Goal: Transaction & Acquisition: Purchase product/service

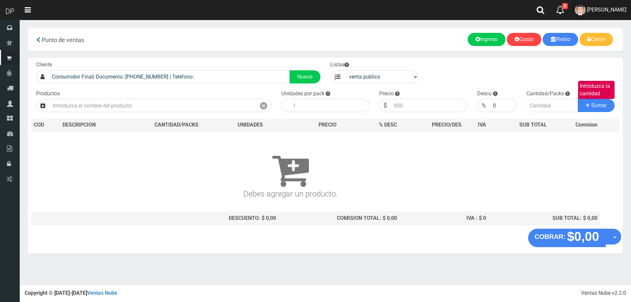
click at [606, 11] on span "DAIANA PECHMANN" at bounding box center [606, 10] width 39 height 6
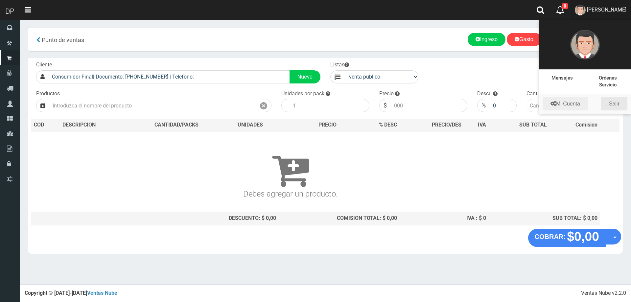
click at [611, 102] on link "Salir" at bounding box center [615, 103] width 26 height 13
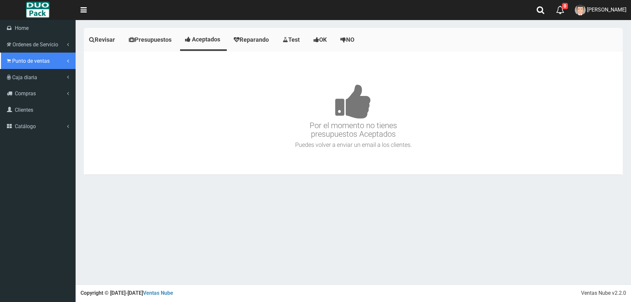
click at [23, 60] on span "Punto de ventas" at bounding box center [30, 61] width 37 height 6
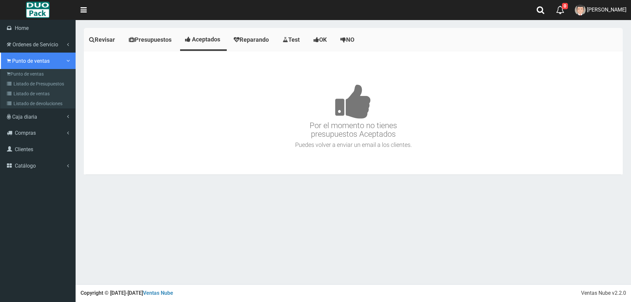
click at [8, 62] on icon at bounding box center [9, 61] width 4 height 6
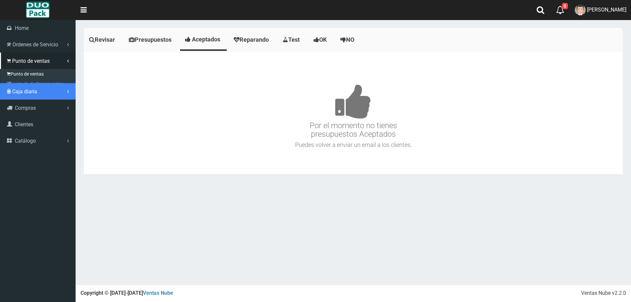
click at [33, 83] on link "Caja diaria" at bounding box center [38, 91] width 76 height 16
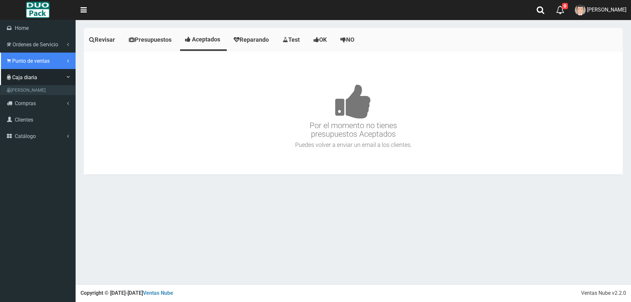
click at [36, 62] on span "Punto de ventas" at bounding box center [30, 61] width 37 height 6
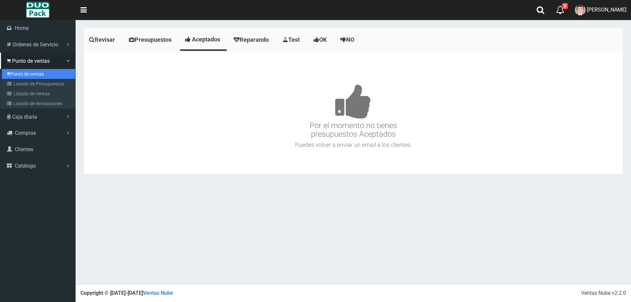
click at [38, 73] on link "Punto de ventas" at bounding box center [38, 74] width 73 height 10
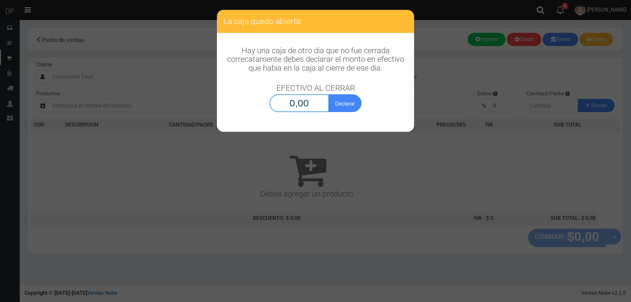
click at [301, 105] on input "0,00" at bounding box center [300, 103] width 60 height 18
type input "1,00"
click at [329, 94] on button "Declarar" at bounding box center [345, 103] width 33 height 18
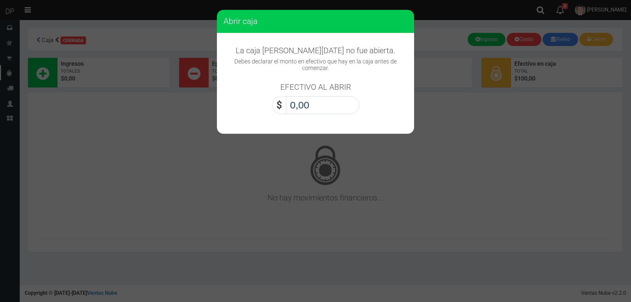
click at [316, 104] on input "0,00" at bounding box center [322, 105] width 73 height 18
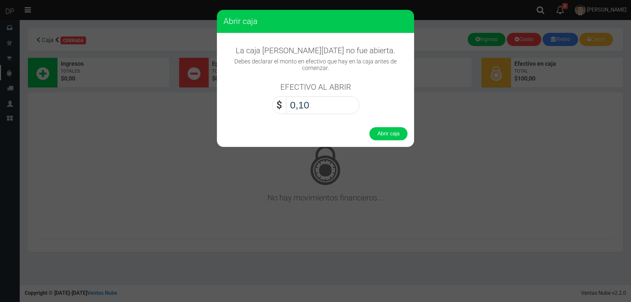
type input "1,00"
click at [370, 127] on button "Abrir caja" at bounding box center [389, 133] width 38 height 13
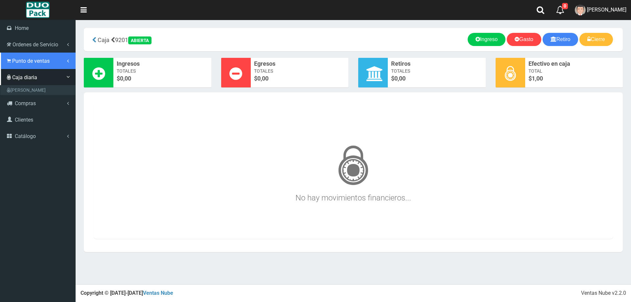
click at [39, 67] on link "Punto de ventas" at bounding box center [38, 61] width 76 height 16
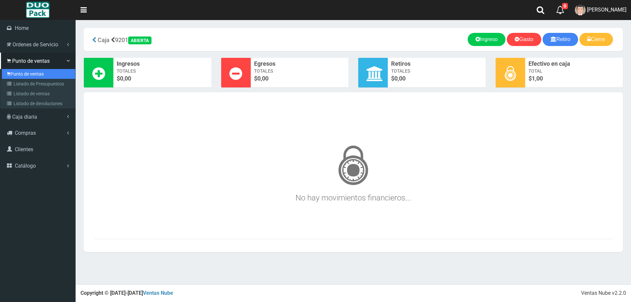
click at [43, 71] on link "Punto de ventas" at bounding box center [38, 74] width 73 height 10
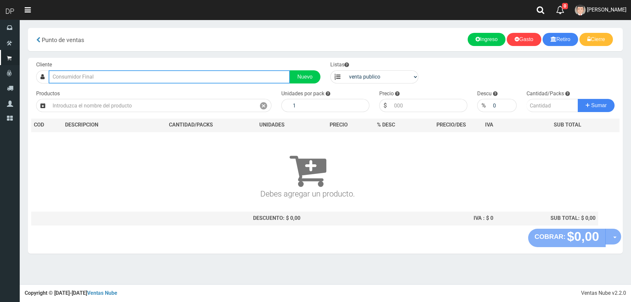
click at [98, 75] on input "text" at bounding box center [169, 76] width 241 height 13
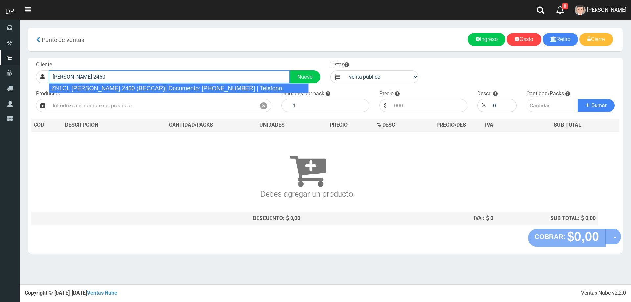
click at [140, 89] on div "ZN1CL JOSE INGENIEROS 2460 (BECCAR)| Documento: 22254548565555555555 | Teléfono:" at bounding box center [179, 89] width 260 height 10
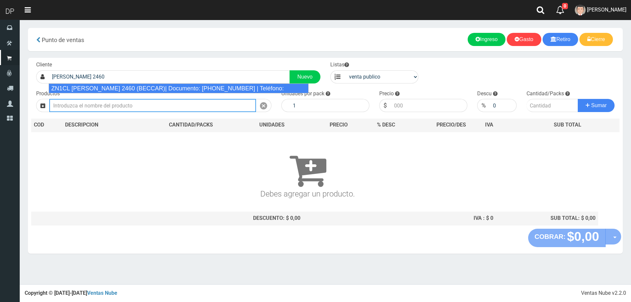
type input "ZN1CL JOSE INGENIEROS 2460 (BECCAR)| Documento: 22254548565555555555 | Teléfono:"
select select "2"
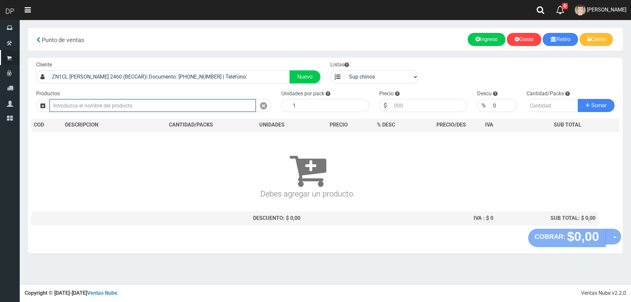
click at [102, 103] on input "text" at bounding box center [152, 105] width 207 height 13
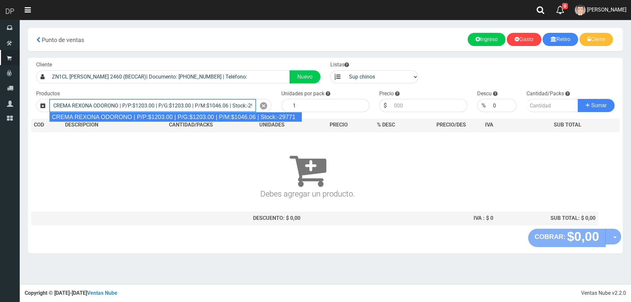
type input "CREMA REXONA ODORONO | P/P:$1203.00 | P/G:$1203.00 | P/M:$1046.06 | Stock:-29771"
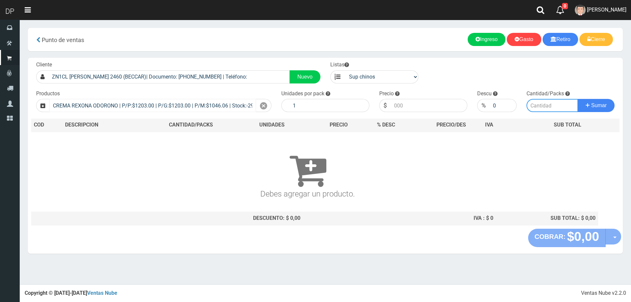
type input "12"
click at [428, 107] on input "1203.00" at bounding box center [429, 105] width 77 height 13
type input "1082"
type input "1082.70"
type input "1"
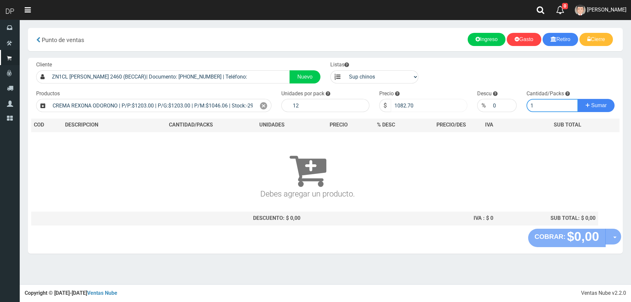
click at [578, 99] on button "Sumar" at bounding box center [596, 105] width 37 height 13
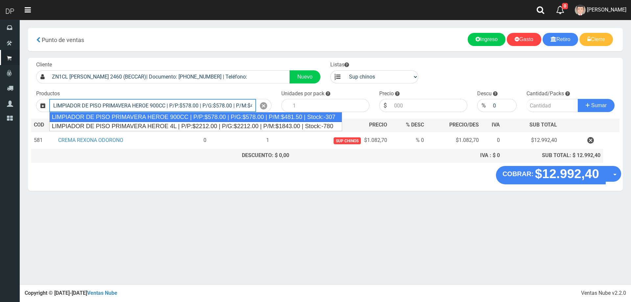
type input "LIMPIADOR DE PISO PRIMAVERA HEROE 900CC | P/P:$578.00 | P/G:$578.00 | P/M:$481.…"
type input "12"
type input "578.00"
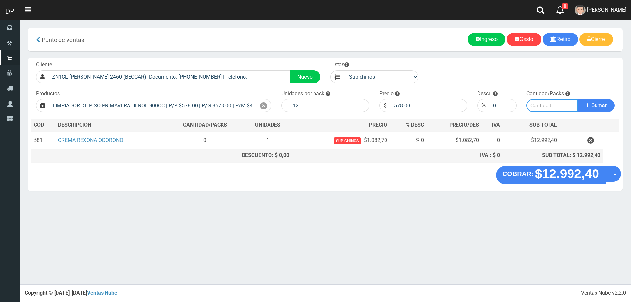
click at [562, 109] on input "number" at bounding box center [553, 105] width 52 height 13
type input "1"
click at [578, 99] on button "Sumar" at bounding box center [596, 105] width 37 height 13
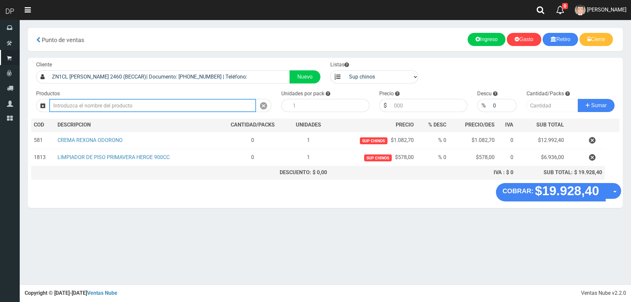
type input "K"
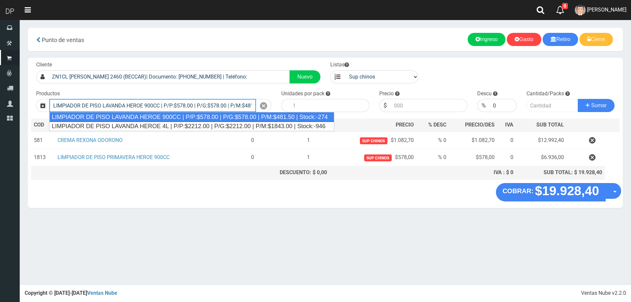
type input "LIMPIADOR DE PISO LAVANDA HEROE 900CC | P/P:$578.00 | P/G:$578.00 | P/M:$481.50…"
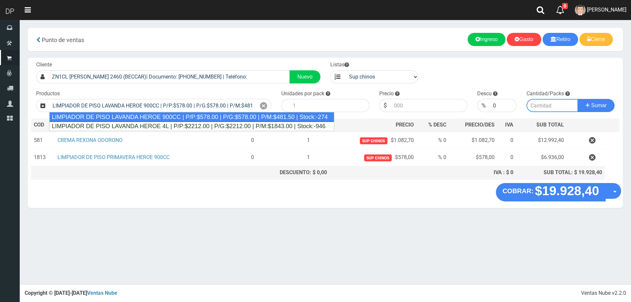
type input "12"
type input "578.00"
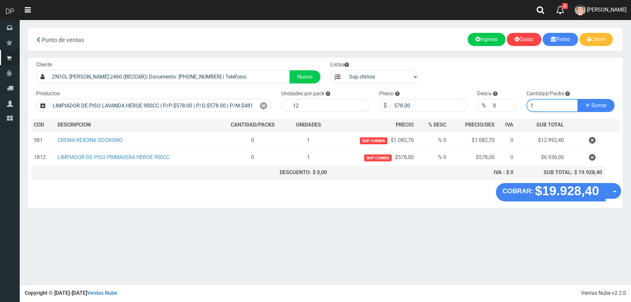
type input "1"
click at [578, 99] on button "Sumar" at bounding box center [596, 105] width 37 height 13
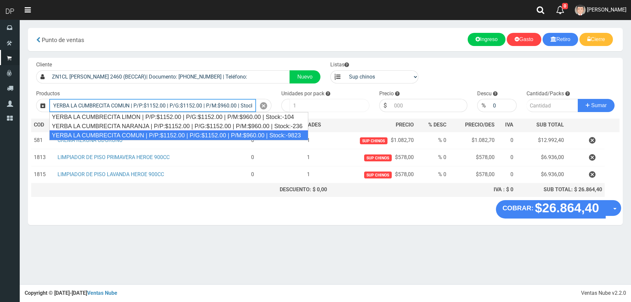
type input "YERBA LA CUMBRECITA COMUN | P/P:$1152.00 | P/G:$1152.00 | P/M:$960.00 | Stock:-…"
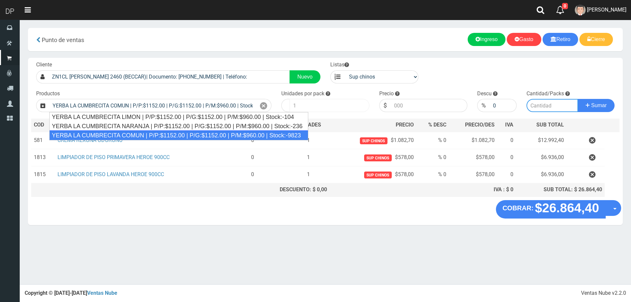
type input "10"
type input "1152.00"
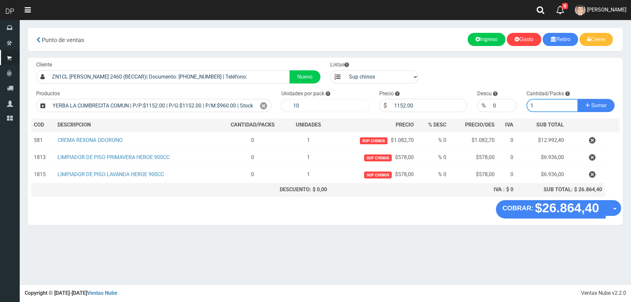
type input "1"
click at [578, 99] on button "Sumar" at bounding box center [596, 105] width 37 height 13
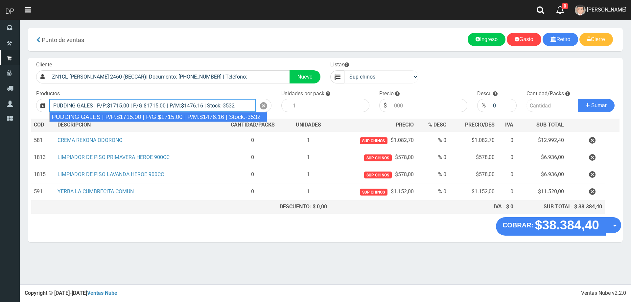
type input "PUDDING GALES | P/P:$1715.00 | P/G:$1715.00 | P/M:$1476.16 | Stock:-3532"
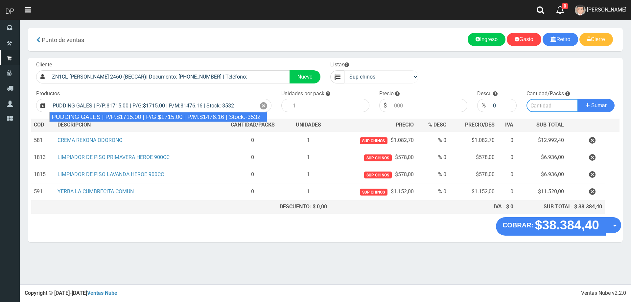
type input "8"
type input "1715.00"
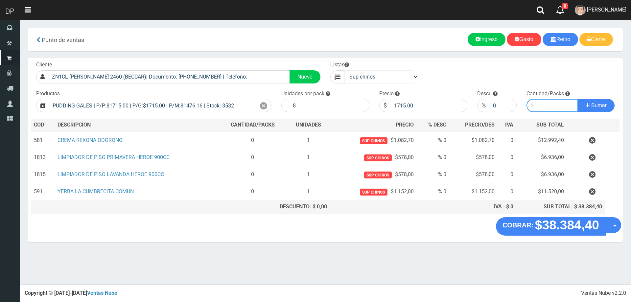
type input "1"
click at [578, 99] on button "Sumar" at bounding box center [596, 105] width 37 height 13
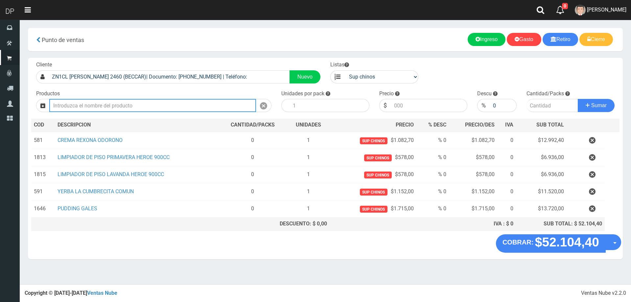
click at [99, 104] on input "Introduzca los productos" at bounding box center [152, 105] width 207 height 13
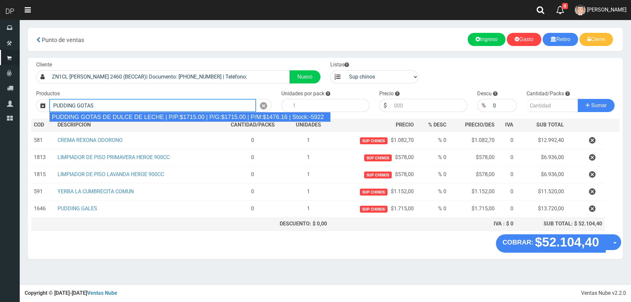
click at [117, 116] on div "PUDDING GOTAS DE DULCE DE LECHE | P/P:$1715.00 | P/G:$1715.00 | P/M:$1476.16 | …" at bounding box center [190, 117] width 282 height 10
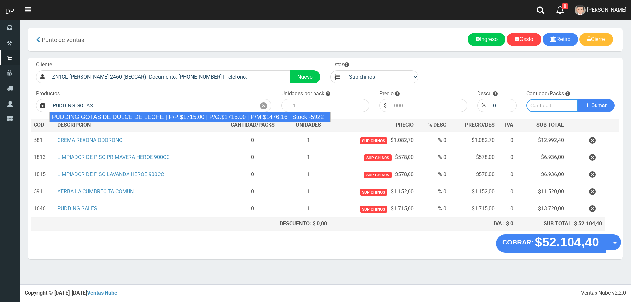
type input "PUDDING GOTAS DE DULCE DE LECHE | P/P:$1715.00 | P/G:$1715.00 | P/M:$1476.16 | …"
type input "8"
type input "1715.00"
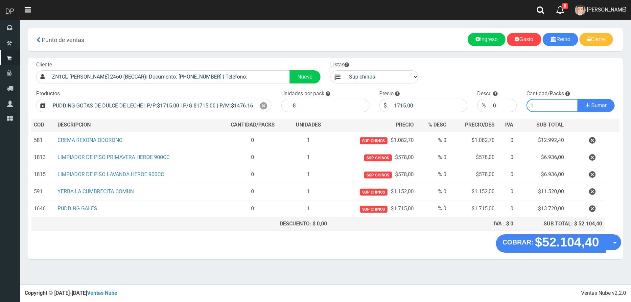
type input "1"
click at [578, 99] on button "Sumar" at bounding box center [596, 105] width 37 height 13
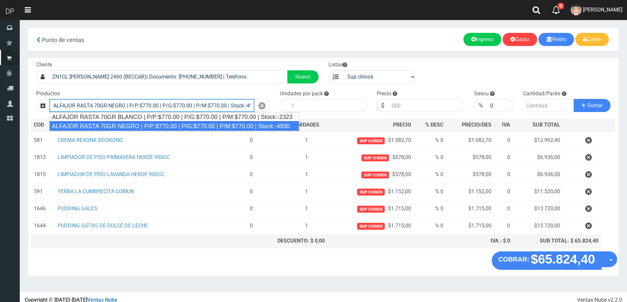
type input "ALFAJOR RASTA 70GR NEGRO | P/P:$770.00 | P/G:$770.00 | P/M:$770.00 | Stock:-4930"
type input "18"
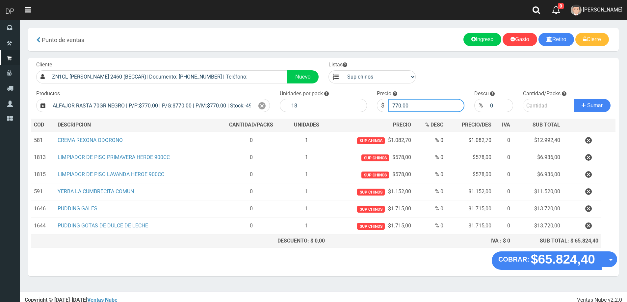
click at [418, 105] on input "770.00" at bounding box center [426, 105] width 76 height 13
type input "7"
type input "755"
type input "755.00"
type input "1"
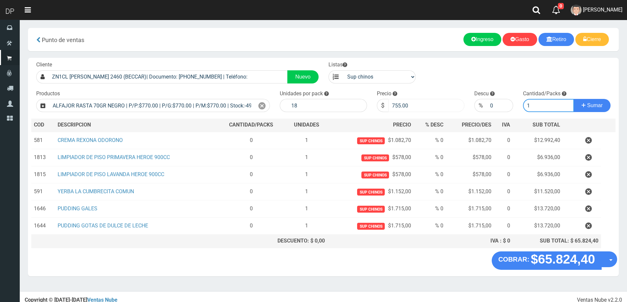
click at [573, 99] on button "Sumar" at bounding box center [591, 105] width 37 height 13
click at [537, 107] on input "1" at bounding box center [548, 105] width 51 height 13
type input "1"
click at [573, 99] on button "Sumar" at bounding box center [591, 105] width 37 height 13
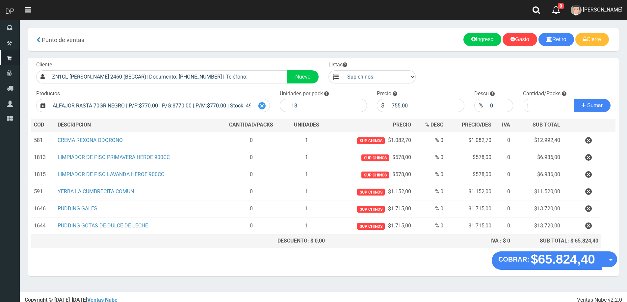
click at [260, 105] on icon at bounding box center [261, 106] width 7 height 10
click at [194, 108] on input "Introduzca los productos" at bounding box center [151, 105] width 205 height 13
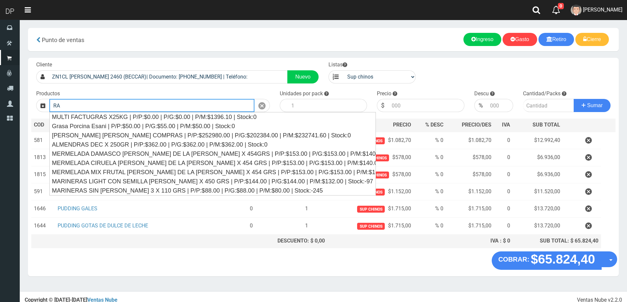
type input "R"
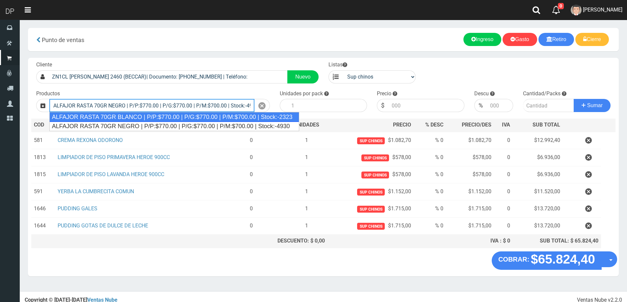
type input "ALFAJOR RASTA 70GR NEGRO | P/P:$770.00 | P/G:$770.00 | P/M:$700.00 | Stock:-4930"
type input "18"
type input "770.00"
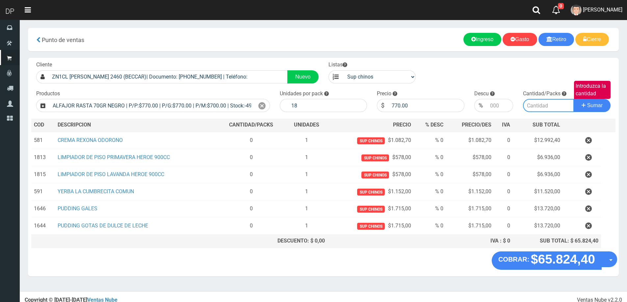
click at [534, 111] on input "Introduzca la cantidad" at bounding box center [548, 105] width 51 height 13
type input "1"
click at [573, 99] on button "Sumar" at bounding box center [591, 105] width 37 height 13
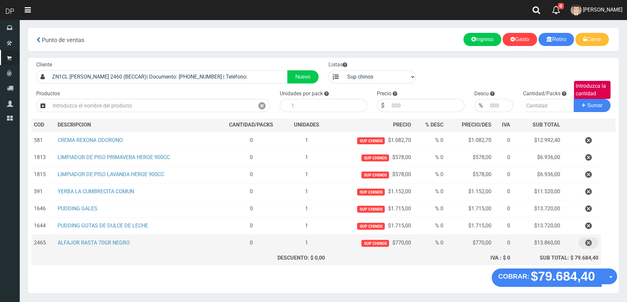
click at [589, 244] on icon "button" at bounding box center [588, 243] width 7 height 12
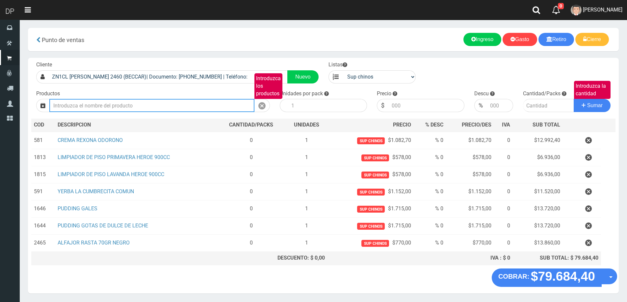
click at [120, 103] on input "Introduzca los productos" at bounding box center [151, 105] width 205 height 13
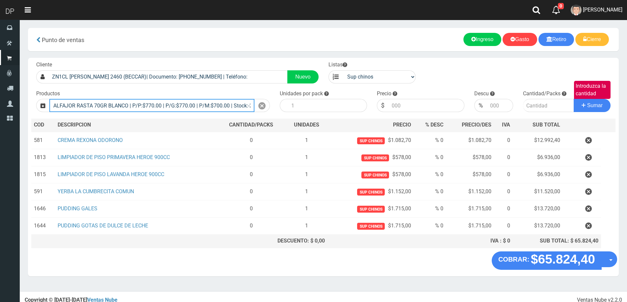
type input "ALFAJOR RASTA 70GR BLANCO | P/P:$770.00 | P/G:$770.00 | P/M:$700.00 | Stock:-23…"
click at [122, 106] on input "ALFAJOR RASTA 70GR BLANCO | P/P:$770.00 | P/G:$770.00 | P/M:$700.00 | Stock:-23…" at bounding box center [151, 105] width 205 height 13
click at [265, 107] on div at bounding box center [261, 105] width 15 height 13
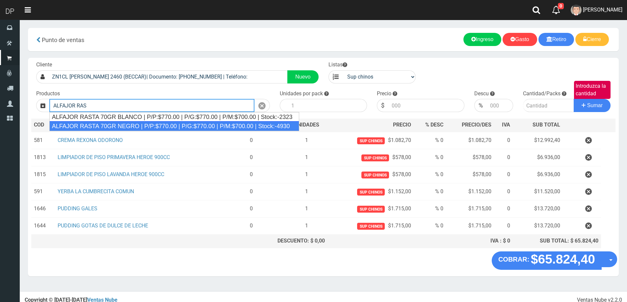
drag, startPoint x: 133, startPoint y: 128, endPoint x: 140, endPoint y: 127, distance: 7.3
click at [134, 128] on div "ALFAJOR RASTA 70GR NEGRO | P/P:$770.00 | P/G:$770.00 | P/M:$700.00 | Stock:-4930" at bounding box center [174, 126] width 250 height 10
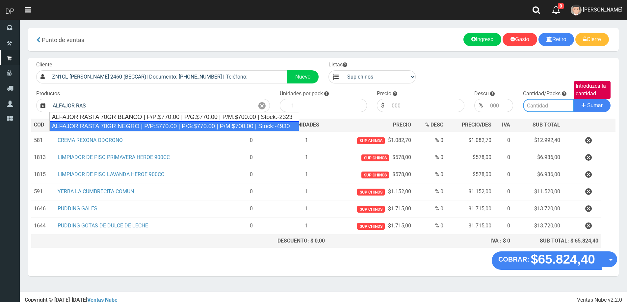
type input "ALFAJOR RASTA 70GR NEGRO | P/P:$770.00 | P/G:$770.00 | P/M:$700.00 | Stock:-4930"
type input "18"
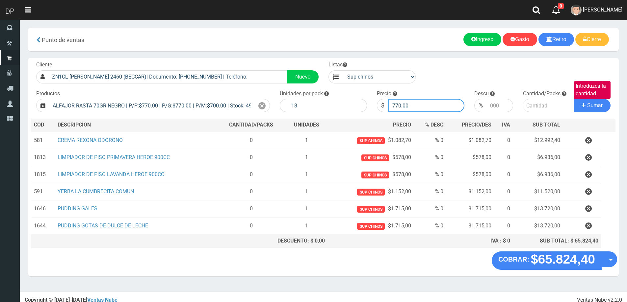
click at [420, 108] on input "770.00" at bounding box center [426, 105] width 76 height 13
type input "755"
click at [573, 99] on button "Sumar" at bounding box center [591, 105] width 37 height 13
click at [422, 108] on input "755" at bounding box center [426, 105] width 76 height 13
type input "755.00"
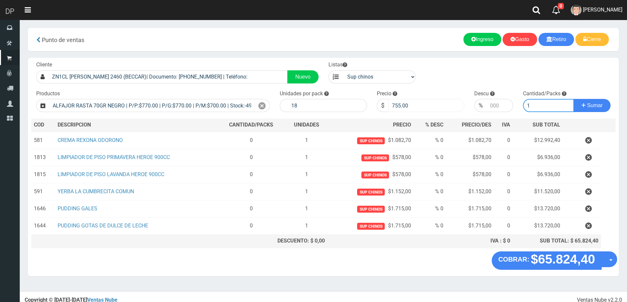
type input "1"
click at [573, 99] on button "Sumar" at bounding box center [591, 105] width 37 height 13
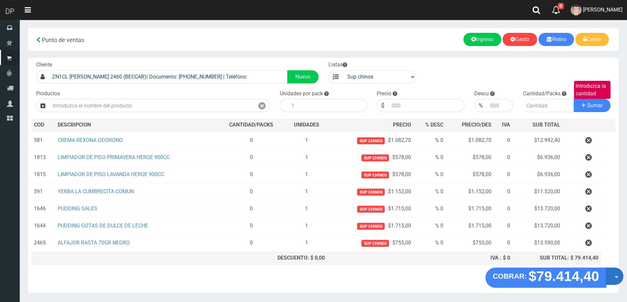
click at [610, 277] on button "Opciones" at bounding box center [613, 276] width 17 height 17
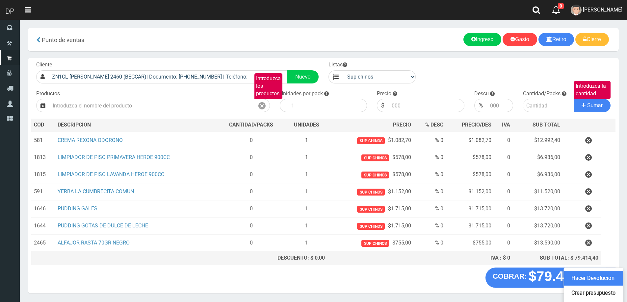
click at [586, 277] on link "Hacer Devolucion" at bounding box center [593, 278] width 59 height 15
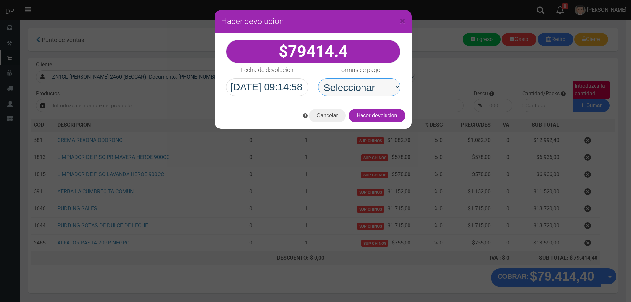
drag, startPoint x: 382, startPoint y: 83, endPoint x: 379, endPoint y: 95, distance: 12.4
click at [382, 83] on select "Seleccionar Efectivo Tarjeta de Crédito Depósito Débito" at bounding box center [359, 87] width 82 height 18
select select "Efectivo"
click at [318, 78] on select "Seleccionar Efectivo Tarjeta de Crédito Depósito Débito" at bounding box center [359, 87] width 82 height 18
click at [369, 118] on button "Hacer devolucion" at bounding box center [377, 115] width 57 height 13
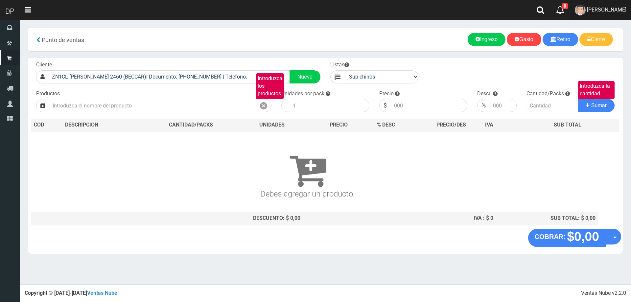
click at [621, 15] on link "Betiana Paola Casco" at bounding box center [601, 10] width 61 height 20
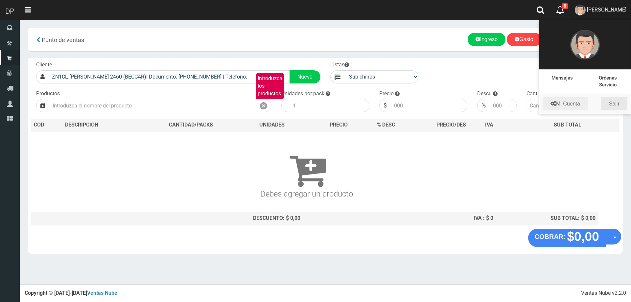
click at [616, 102] on link "Salir" at bounding box center [615, 103] width 26 height 13
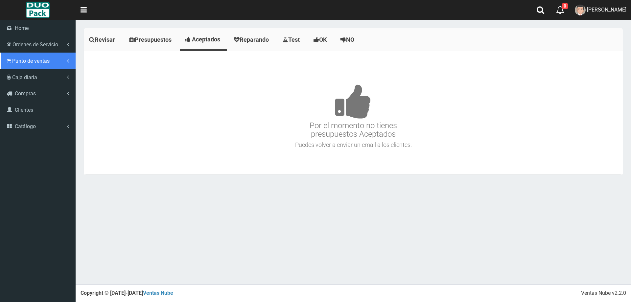
click at [39, 61] on span "Punto de ventas" at bounding box center [30, 61] width 37 height 6
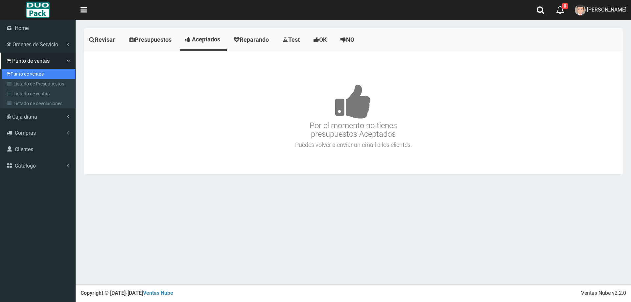
click at [40, 78] on link "Punto de ventas" at bounding box center [38, 74] width 73 height 10
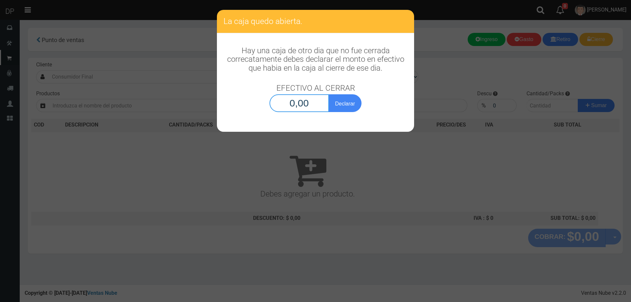
click at [287, 103] on input "0,00" at bounding box center [300, 103] width 60 height 18
type input "1,00"
click at [329, 94] on button "Declarar" at bounding box center [345, 103] width 33 height 18
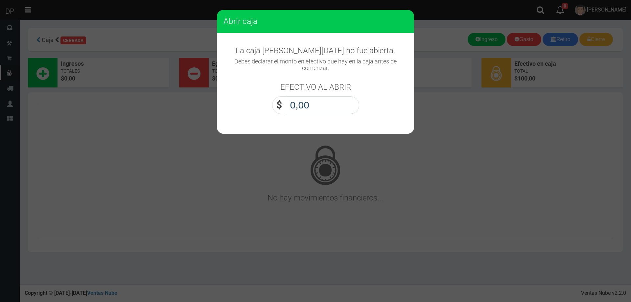
click at [342, 107] on input "0,00" at bounding box center [322, 105] width 73 height 18
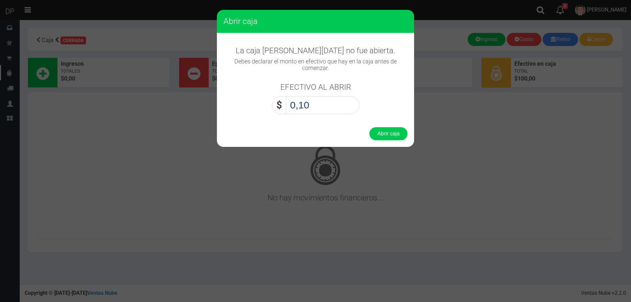
type input "1,00"
click at [370, 127] on button "Abrir caja" at bounding box center [389, 133] width 38 height 13
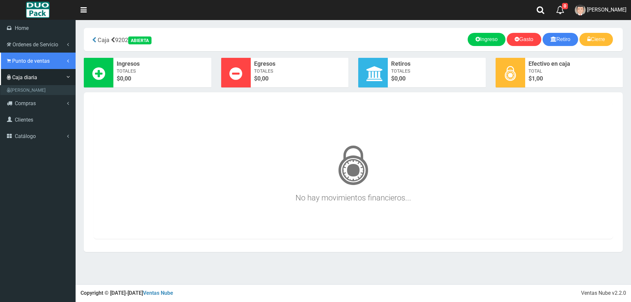
click at [36, 62] on span "Punto de ventas" at bounding box center [30, 61] width 37 height 6
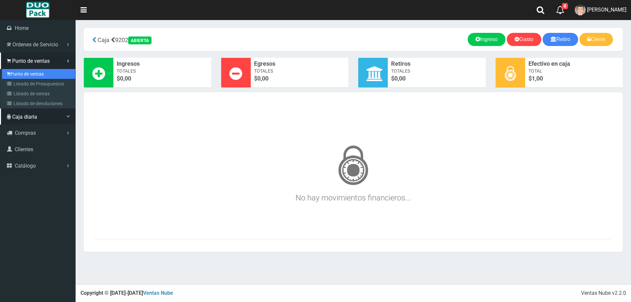
click at [44, 75] on link "Punto de ventas" at bounding box center [38, 74] width 73 height 10
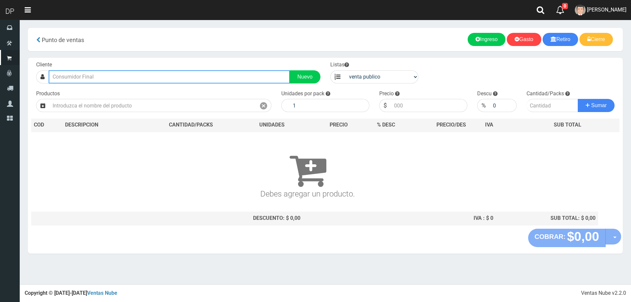
click at [62, 73] on input "text" at bounding box center [169, 76] width 241 height 13
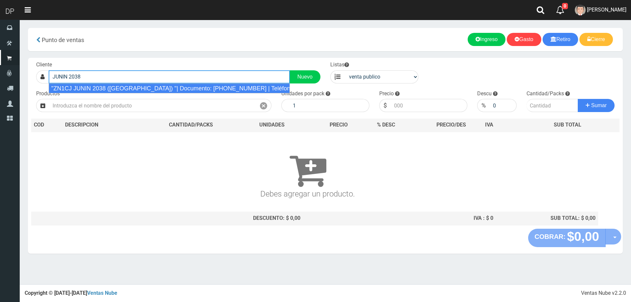
click at [109, 87] on div ""ZN1CJ JUNIN 2038 (VILLA MAIPU) "| Documento: 658087569 | Teléfono:" at bounding box center [169, 89] width 241 height 10
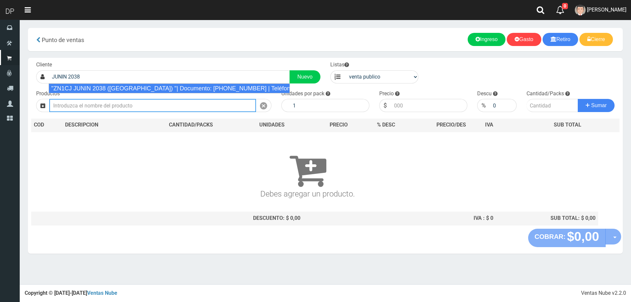
type input ""ZN1CJ JUNIN 2038 (VILLA MAIPU) "| Documento: 658087569 | Teléfono:"
select select "2"
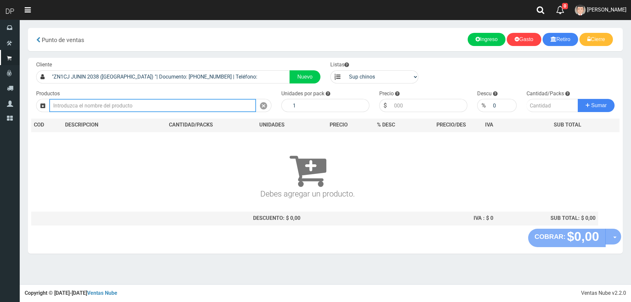
click at [143, 109] on input "text" at bounding box center [152, 105] width 207 height 13
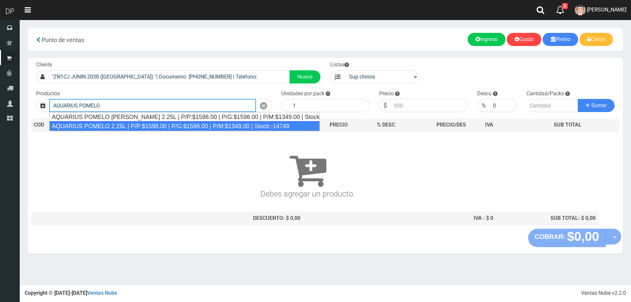
click at [132, 125] on div "AQUARIUS POMELO 2.25L | P/P:$1598.00 | P/G:$1598.00 | P/M:$1349.00 | Stock:-147…" at bounding box center [184, 126] width 271 height 10
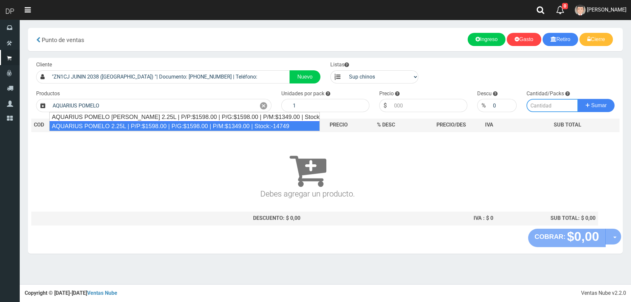
type input "AQUARIUS POMELO 2.25L | P/P:$1598.00 | P/G:$1598.00 | P/M:$1349.00 | Stock:-147…"
type input "6"
type input "1598.00"
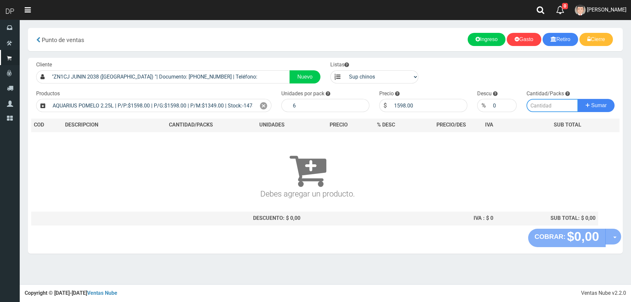
click at [549, 108] on input "number" at bounding box center [553, 105] width 52 height 13
type input "2"
click at [578, 99] on button "Sumar" at bounding box center [596, 105] width 37 height 13
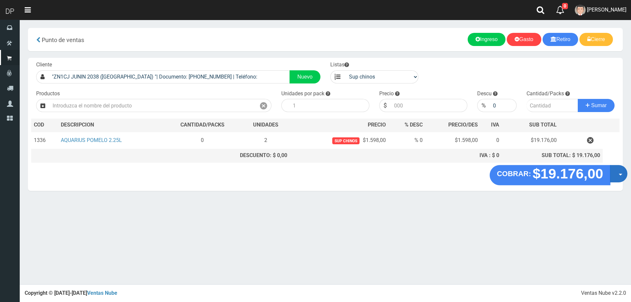
click at [620, 178] on button "Opciones" at bounding box center [618, 173] width 17 height 17
click at [616, 181] on link "Hacer Devolucion" at bounding box center [598, 175] width 59 height 15
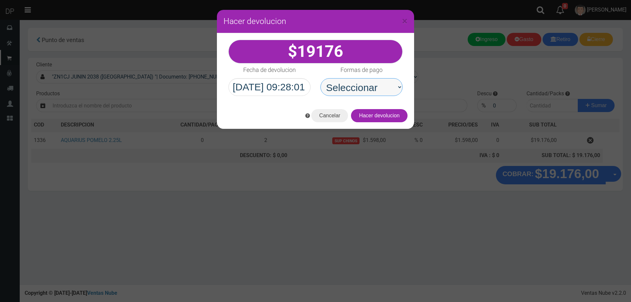
drag, startPoint x: 377, startPoint y: 88, endPoint x: 378, endPoint y: 95, distance: 7.0
click at [377, 88] on select "Seleccionar Efectivo Tarjeta de Crédito Depósito Débito" at bounding box center [362, 87] width 82 height 18
drag, startPoint x: 377, startPoint y: 92, endPoint x: 378, endPoint y: 95, distance: 3.6
click at [377, 92] on select "Seleccionar Efectivo Tarjeta de Crédito Depósito Débito" at bounding box center [362, 87] width 82 height 18
select select "Efectivo"
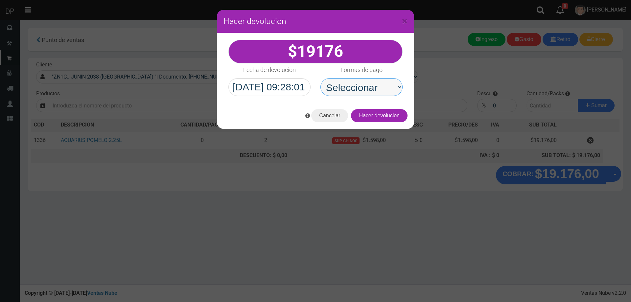
click at [321, 78] on select "Seleccionar Efectivo Tarjeta de Crédito Depósito Débito" at bounding box center [362, 87] width 82 height 18
click at [393, 117] on button "Hacer devolucion" at bounding box center [379, 115] width 57 height 13
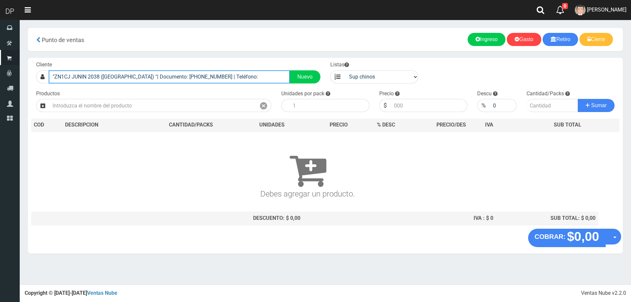
click at [213, 79] on input ""ZN1CJ JUNIN 2038 (VILLA MAIPU) "| Documento: 658087569 | Teléfono:" at bounding box center [169, 76] width 241 height 13
click at [213, 79] on input "CAJARAVILEL" at bounding box center [169, 76] width 241 height 13
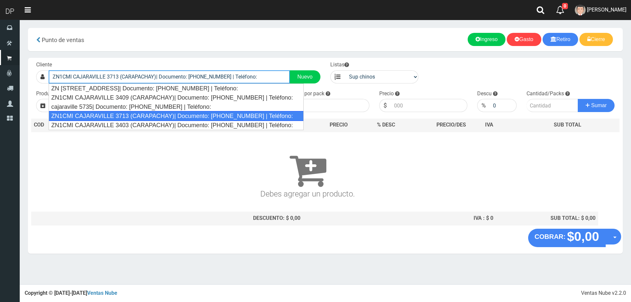
click at [182, 114] on div "ZN1CMI CAJARAVILLE 3713 (CARAPACHAY)| Documento: 11111111111111111111 | Teléfon…" at bounding box center [176, 116] width 255 height 10
type input "ZN1CMI CAJARAVILLE 3713 (CARAPACHAY)| Documento: 11111111111111111111 | Teléfon…"
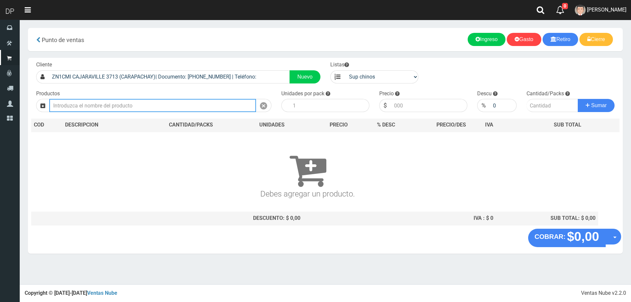
click at [94, 101] on input "text" at bounding box center [152, 105] width 207 height 13
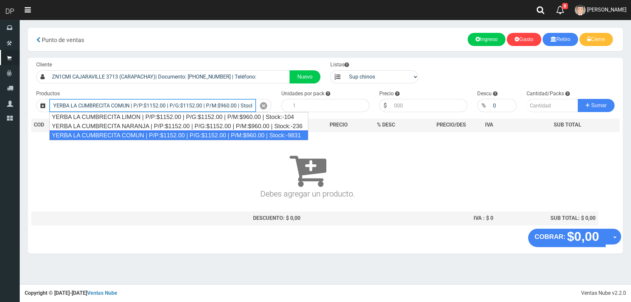
type input "YERBA LA CUMBRECITA COMUN | P/P:$1152.00 | P/G:$1152.00 | P/M:$960.00 | Stock:-…"
type input "10"
type input "1152.00"
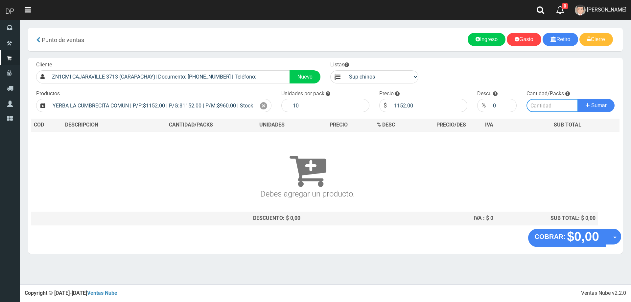
click at [546, 110] on input "number" at bounding box center [553, 105] width 52 height 13
type input "2"
click at [578, 99] on button "Sumar" at bounding box center [596, 105] width 37 height 13
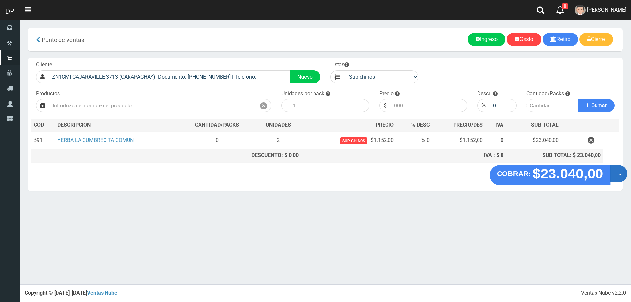
click at [616, 171] on button "Opciones" at bounding box center [618, 173] width 17 height 17
click at [598, 178] on link "Hacer Devolucion" at bounding box center [598, 175] width 59 height 15
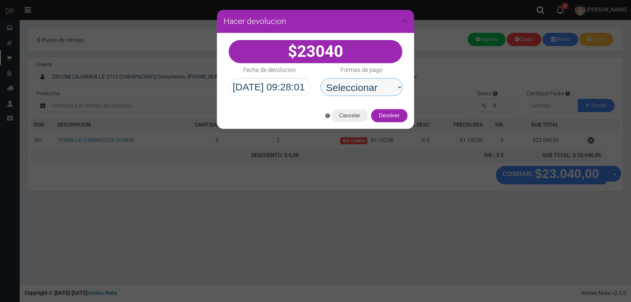
drag, startPoint x: 382, startPoint y: 92, endPoint x: 382, endPoint y: 96, distance: 3.9
click at [382, 92] on select "Seleccionar Efectivo Tarjeta de Crédito Depósito Débito" at bounding box center [362, 87] width 82 height 18
select select "Efectivo"
click at [321, 78] on select "Seleccionar Efectivo Tarjeta de Crédito Depósito Débito" at bounding box center [362, 87] width 82 height 18
click at [388, 120] on button "Devolver" at bounding box center [389, 115] width 37 height 13
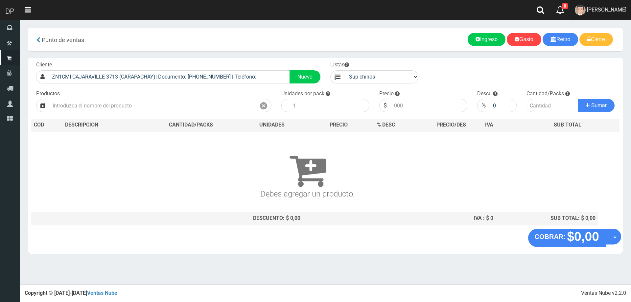
click at [624, 4] on link "AXELL MOYA" at bounding box center [601, 10] width 61 height 20
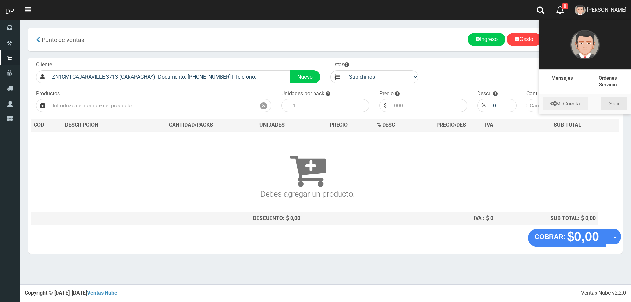
click at [620, 107] on link "Salir" at bounding box center [615, 103] width 26 height 13
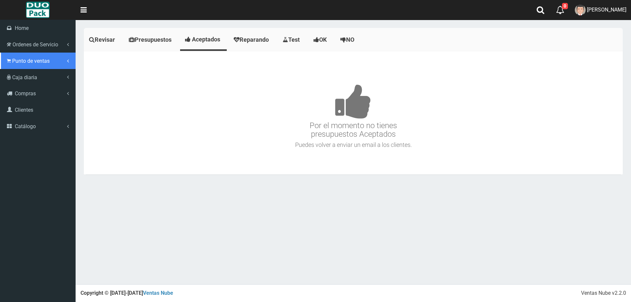
click at [33, 60] on span "Punto de ventas" at bounding box center [30, 61] width 37 height 6
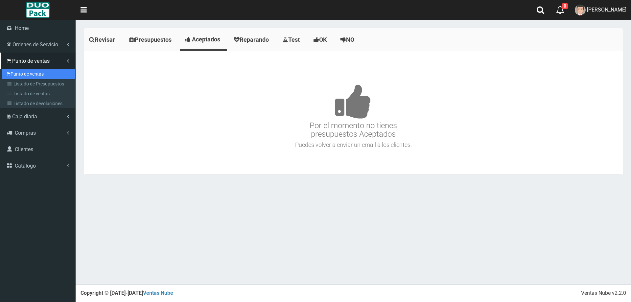
click at [38, 71] on link "Punto de ventas" at bounding box center [38, 74] width 73 height 10
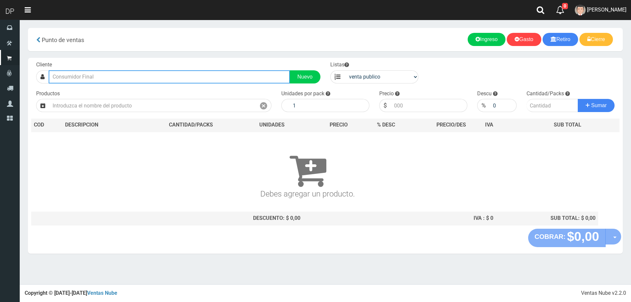
click at [103, 79] on input "text" at bounding box center [169, 76] width 241 height 13
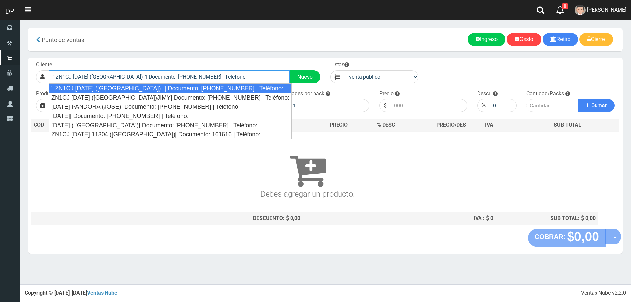
type input "" ZN1CJ 4 DE FEBRERO 3314 (SAN ANDRES) "| Documento: 5151354415 | Teléfono:"
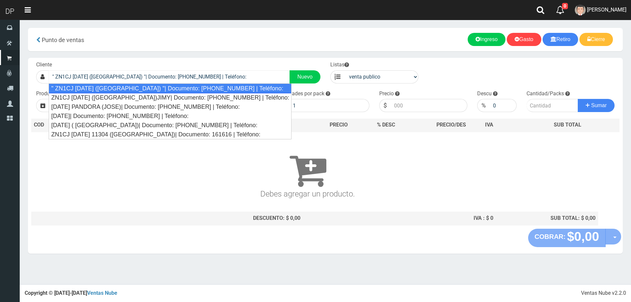
select select "2"
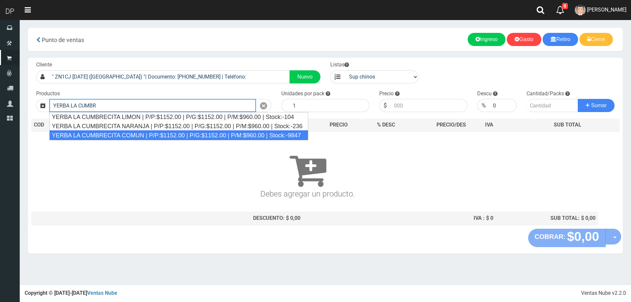
click at [145, 134] on div "YERBA LA CUMBRECITA COMUN | P/P:$1152.00 | P/G:$1152.00 | P/M:$960.00 | Stock:-…" at bounding box center [178, 136] width 259 height 10
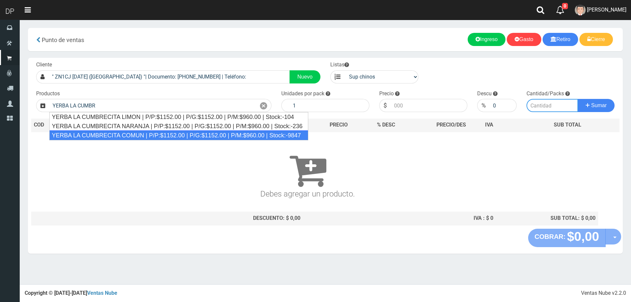
type input "YERBA LA CUMBRECITA COMUN | P/P:$1152.00 | P/G:$1152.00 | P/M:$960.00 | Stock:-…"
type input "10"
type input "1152.00"
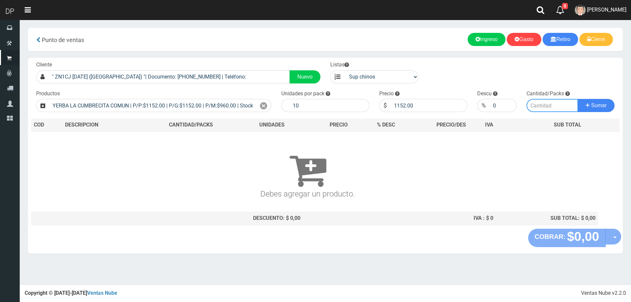
click at [551, 106] on input "number" at bounding box center [553, 105] width 52 height 13
type input "2"
click at [578, 99] on button "Sumar" at bounding box center [596, 105] width 37 height 13
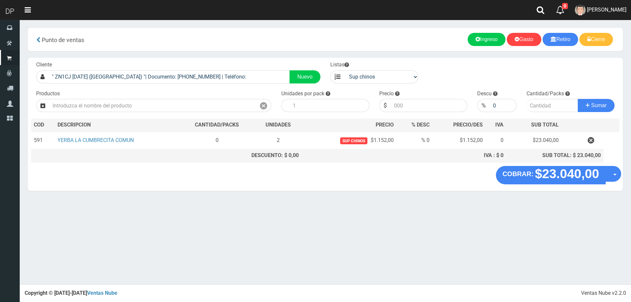
drag, startPoint x: 594, startPoint y: 141, endPoint x: 582, endPoint y: 137, distance: 12.8
click at [594, 141] on icon "button" at bounding box center [591, 141] width 7 height 12
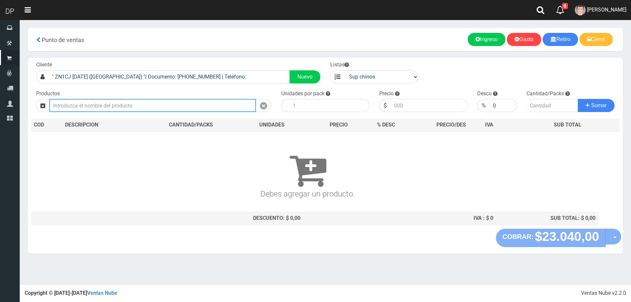
click at [87, 107] on input "text" at bounding box center [152, 105] width 207 height 13
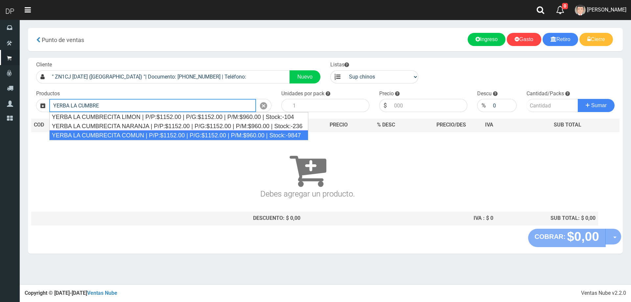
click at [105, 135] on div "YERBA LA CUMBRECITA COMUN | P/P:$1152.00 | P/G:$1152.00 | P/M:$960.00 | Stock:-…" at bounding box center [178, 136] width 259 height 10
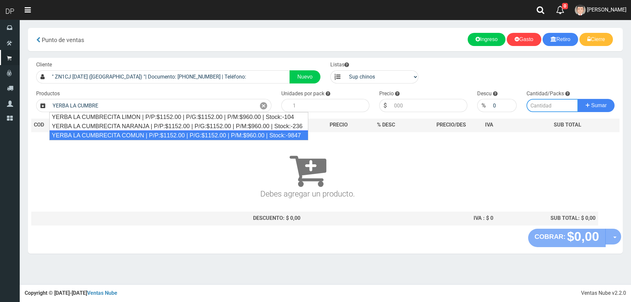
type input "YERBA LA CUMBRECITA COMUN | P/P:$1152.00 | P/G:$1152.00 | P/M:$960.00 | Stock:-…"
type input "10"
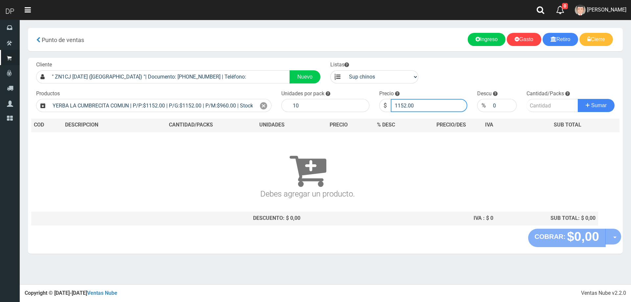
click at [424, 104] on input "1152.00" at bounding box center [429, 105] width 77 height 13
type input "1"
type input "1105"
type input "1105.00"
type input "2"
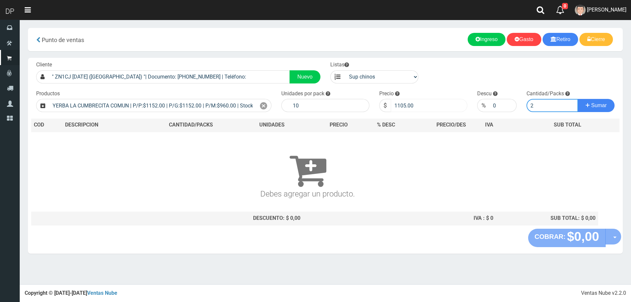
click at [578, 99] on button "Sumar" at bounding box center [596, 105] width 37 height 13
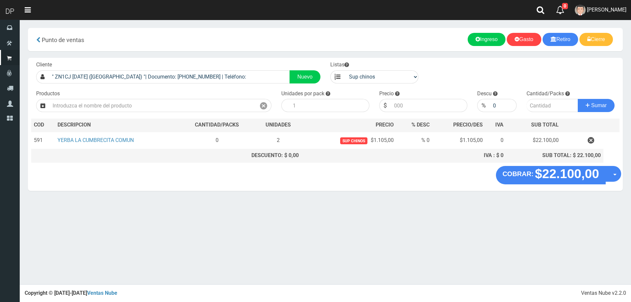
click at [612, 10] on span "Betiana Paola Casco" at bounding box center [606, 10] width 39 height 6
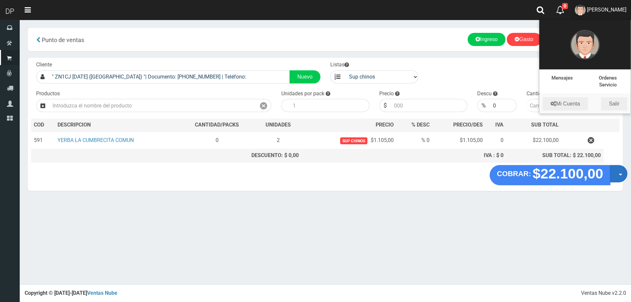
click at [616, 177] on button "Opciones" at bounding box center [618, 173] width 17 height 17
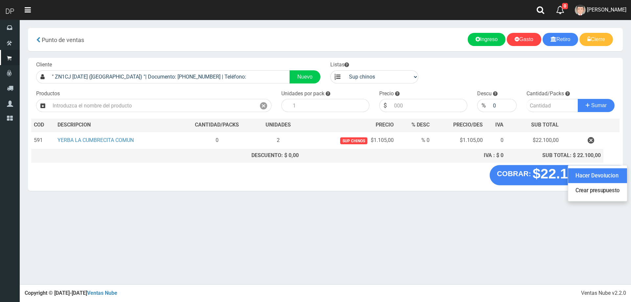
click at [607, 175] on link "Hacer Devolucion" at bounding box center [598, 175] width 59 height 15
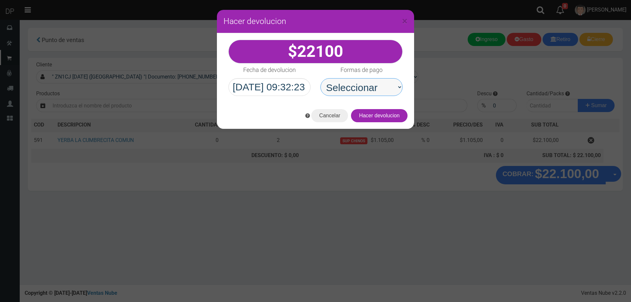
click at [371, 94] on select "Seleccionar Efectivo Tarjeta de Crédito Depósito Débito" at bounding box center [362, 87] width 82 height 18
select select "Efectivo"
click at [321, 78] on select "Seleccionar Efectivo Tarjeta de Crédito Depósito Débito" at bounding box center [362, 87] width 82 height 18
click at [381, 115] on button "Hacer devolucion" at bounding box center [379, 115] width 57 height 13
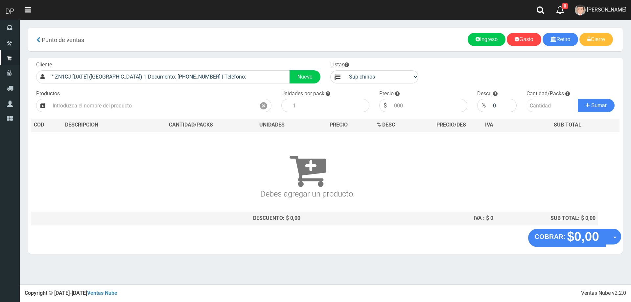
click at [622, 6] on link "Betiana Paola Casco" at bounding box center [601, 10] width 61 height 20
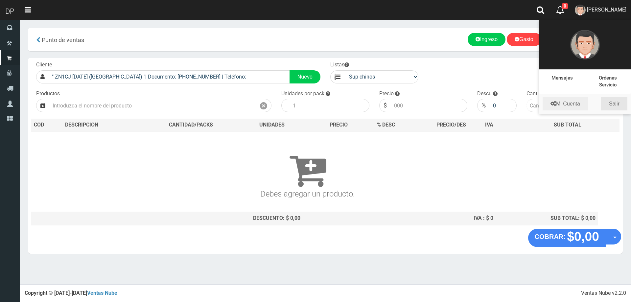
click at [617, 106] on link "Salir" at bounding box center [615, 103] width 26 height 13
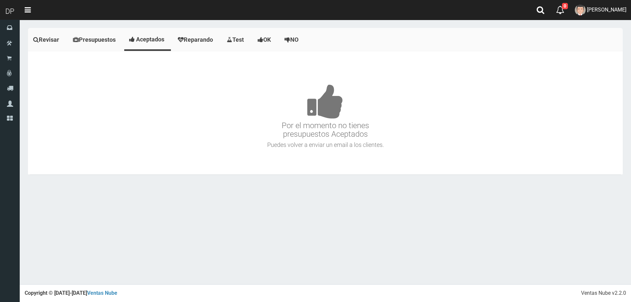
click at [369, 81] on h3 "Por el momento no tienes presupuestos Aceptados" at bounding box center [326, 101] width 592 height 74
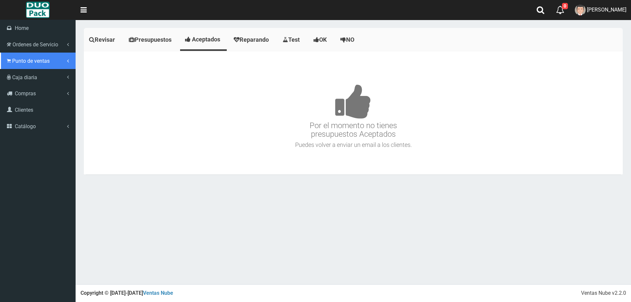
click at [28, 60] on span "Punto de ventas" at bounding box center [30, 61] width 37 height 6
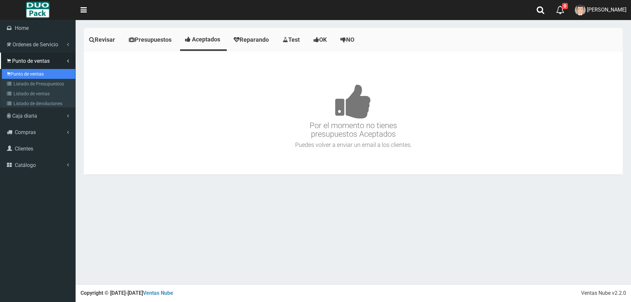
click at [36, 69] on link "Punto de ventas" at bounding box center [38, 74] width 73 height 10
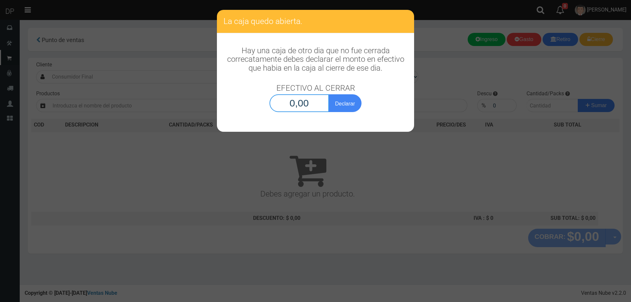
click at [298, 101] on input "0,00" at bounding box center [300, 103] width 60 height 18
type input "10,00"
click at [329, 94] on button "Declarar" at bounding box center [345, 103] width 33 height 18
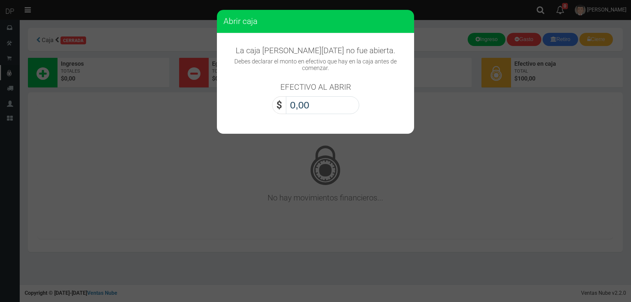
click at [304, 98] on input "0,00" at bounding box center [322, 105] width 73 height 18
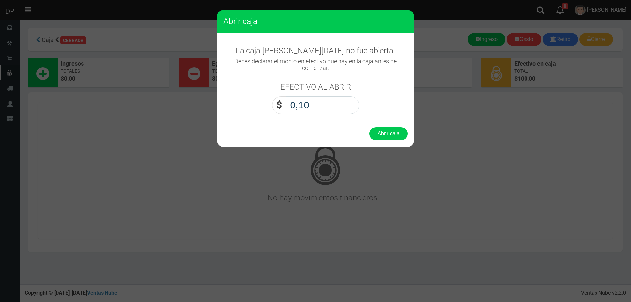
type input "1,00"
click at [370, 127] on button "Abrir caja" at bounding box center [389, 133] width 38 height 13
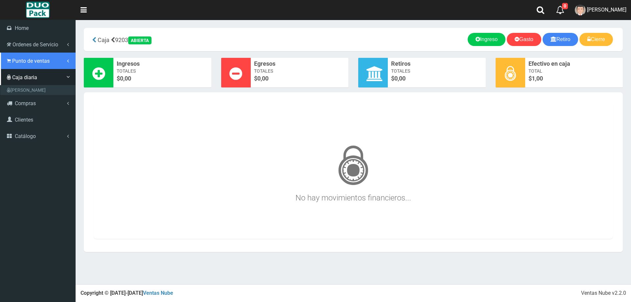
click at [13, 60] on span "Punto de ventas" at bounding box center [30, 61] width 37 height 6
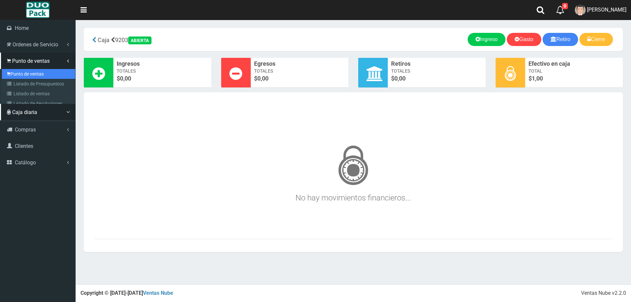
click at [41, 70] on link "Punto de ventas" at bounding box center [38, 74] width 73 height 10
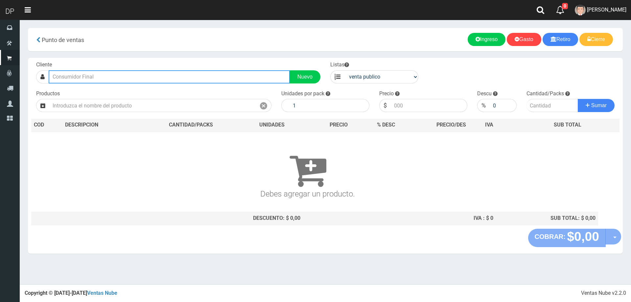
click at [134, 78] on input "text" at bounding box center [169, 76] width 241 height 13
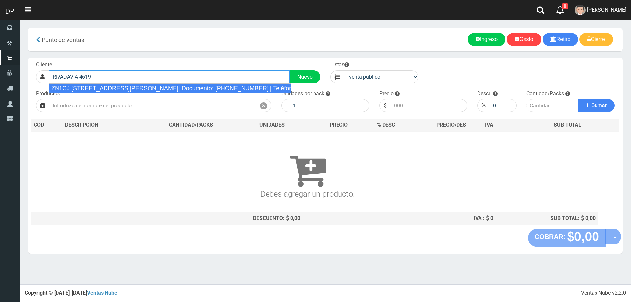
click at [137, 87] on div "ZN1CJ [STREET_ADDRESS][PERSON_NAME]| Documento: [PHONE_NUMBER] | Teléfono: [PHO…" at bounding box center [170, 89] width 242 height 10
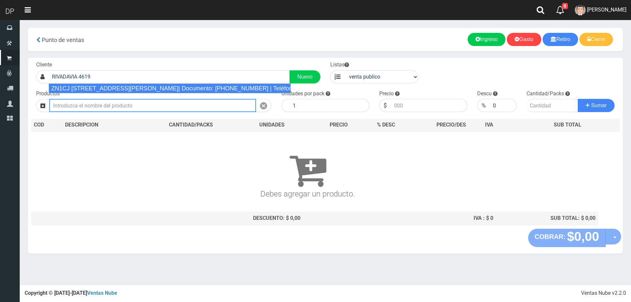
type input "ZN1CJ [STREET_ADDRESS][PERSON_NAME]| Documento: [PHONE_NUMBER] | Teléfono: [PHO…"
select select
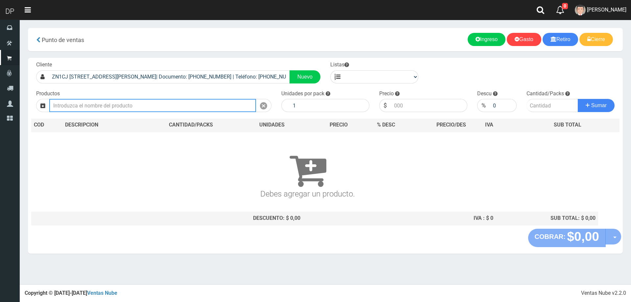
click at [130, 109] on input "text" at bounding box center [152, 105] width 207 height 13
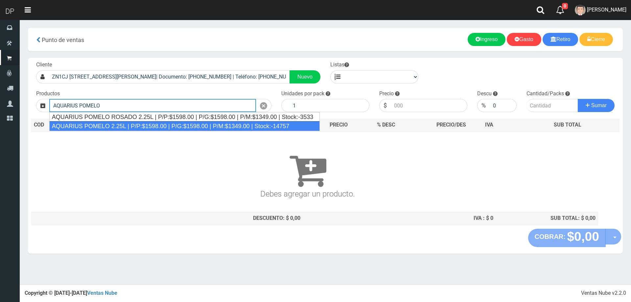
click at [209, 124] on div "AQUARIUS POMELO 2.25L | P/P:$1598.00 | P/G:$1598.00 | P/M:$1349.00 | Stock:-147…" at bounding box center [184, 126] width 271 height 10
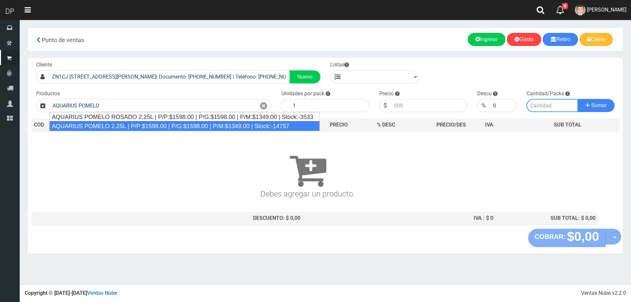
type input "AQUARIUS POMELO 2.25L | P/P:$1598.00 | P/G:$1598.00 | P/M:$1349.00 | Stock:-147…"
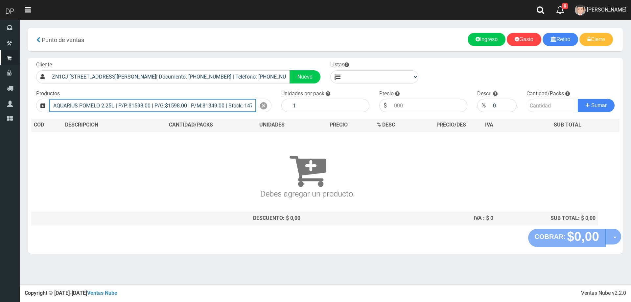
click at [252, 104] on input "AQUARIUS POMELO 2.25L | P/P:$1598.00 | P/G:$1598.00 | P/M:$1349.00 | Stock:-147…" at bounding box center [152, 105] width 207 height 13
click at [262, 104] on icon at bounding box center [263, 106] width 7 height 10
click at [226, 103] on input "text" at bounding box center [152, 105] width 207 height 13
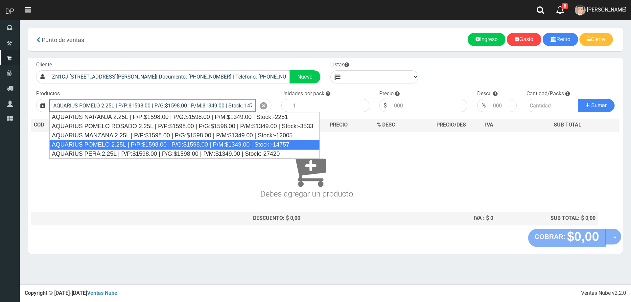
type input "AQUARIUS POMELO 2.25L | P/P:$1598.00 | P/G:$1598.00 | P/M:$1349.00 | Stock:-147…"
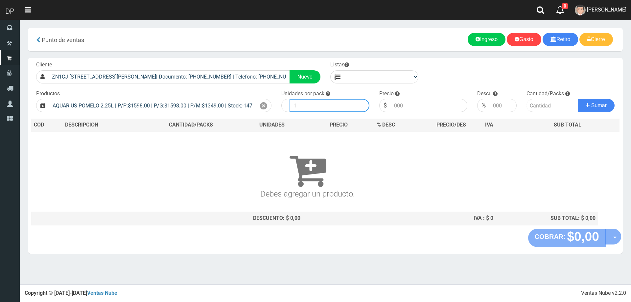
click at [309, 105] on input "number" at bounding box center [330, 105] width 80 height 13
click at [260, 106] on icon at bounding box center [263, 106] width 7 height 10
click at [115, 103] on input "text" at bounding box center [152, 105] width 207 height 13
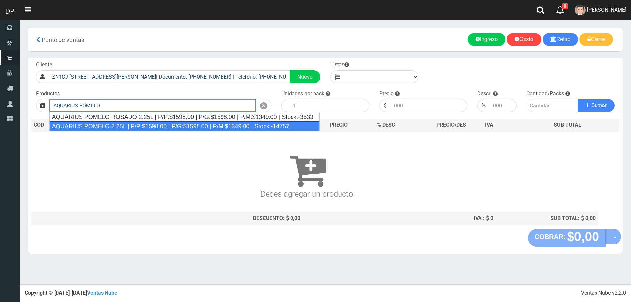
click at [115, 125] on div "AQUARIUS POMELO 2.25L | P/P:$1598.00 | P/G:$1598.00 | P/M:$1349.00 | Stock:-147…" at bounding box center [184, 126] width 271 height 10
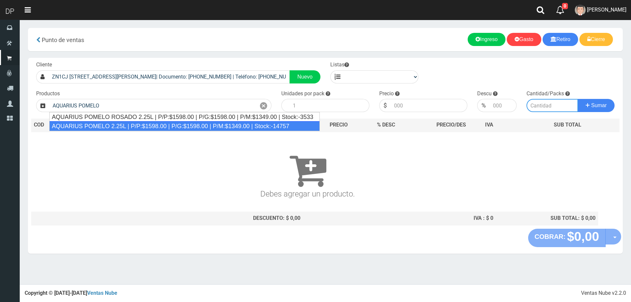
type input "AQUARIUS POMELO 2.25L | P/P:$1598.00 | P/G:$1598.00 | P/M:$1349.00 | Stock:-147…"
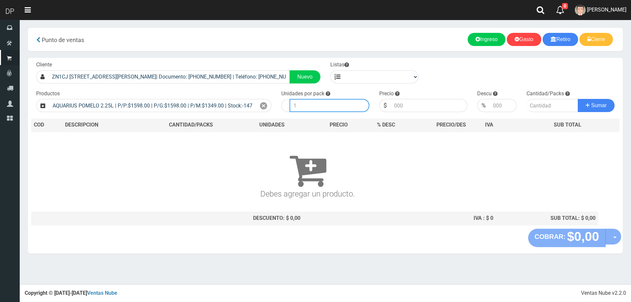
click at [325, 106] on input "number" at bounding box center [330, 105] width 80 height 13
type input "6"
type input "1598"
type input "1598.00"
type input "1"
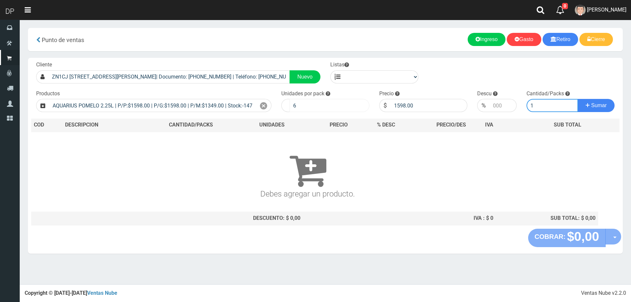
click at [578, 99] on button "Sumar" at bounding box center [596, 105] width 37 height 13
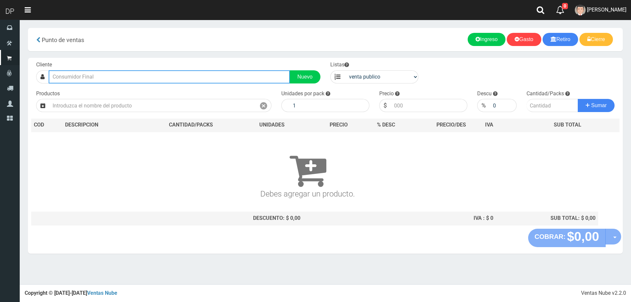
click at [126, 82] on input "text" at bounding box center [169, 76] width 241 height 13
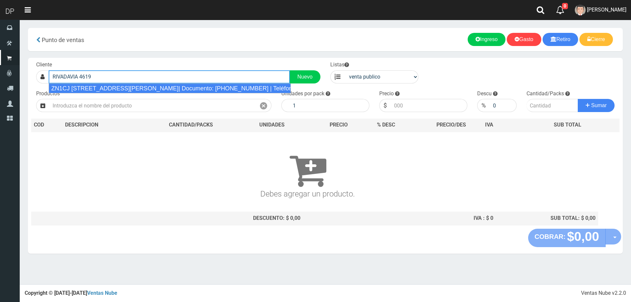
click at [126, 86] on div "ZN1CJ [STREET_ADDRESS][PERSON_NAME]| Documento: [PHONE_NUMBER] | Teléfono: [PHO…" at bounding box center [170, 89] width 242 height 10
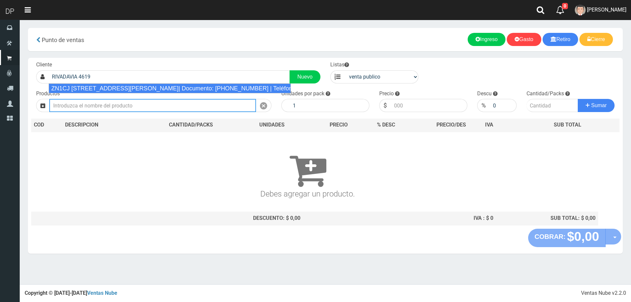
type input "ZN1CJ [STREET_ADDRESS][PERSON_NAME]| Documento: [PHONE_NUMBER] | Teléfono: [PHO…"
select select
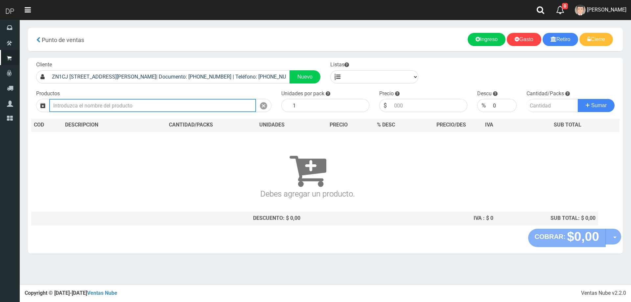
click at [118, 105] on input "text" at bounding box center [152, 105] width 207 height 13
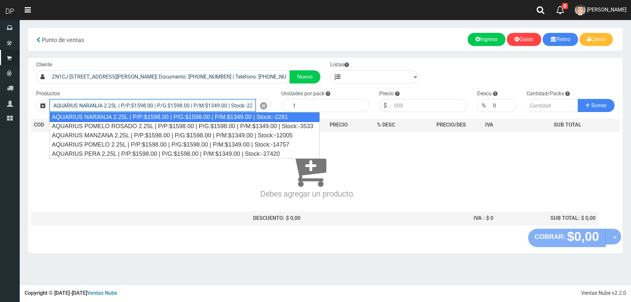
scroll to position [0, 4]
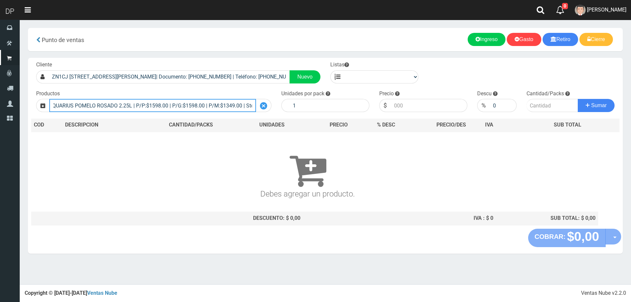
type input "AQUARIUS POMELO ROSADO 2.25L | P/P:$1598.00 | P/G:$1598.00 | P/M:$1349.00 | Sto…"
click at [267, 106] on div at bounding box center [263, 105] width 15 height 13
click at [145, 106] on input "text" at bounding box center [152, 105] width 207 height 13
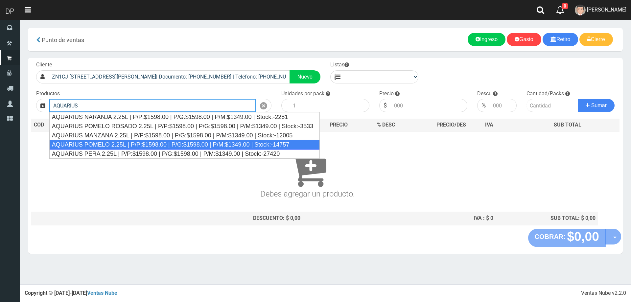
click at [134, 144] on div "AQUARIUS POMELO 2.25L | P/P:$1598.00 | P/G:$1598.00 | P/M:$1349.00 | Stock:-147…" at bounding box center [184, 145] width 271 height 10
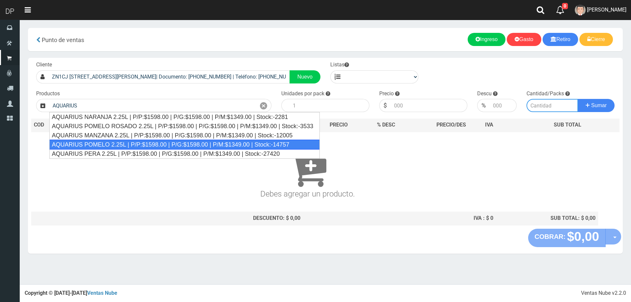
type input "AQUARIUS POMELO 2.25L | P/P:$1598.00 | P/G:$1598.00 | P/M:$1349.00 | Stock:-147…"
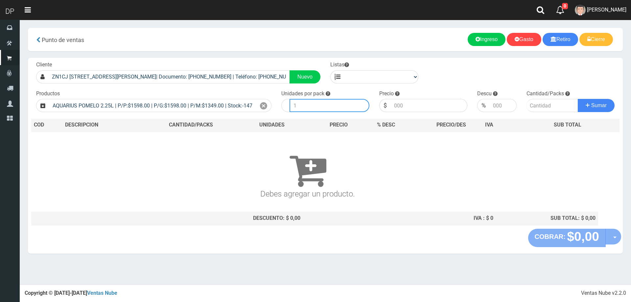
click at [305, 108] on input "number" at bounding box center [330, 105] width 80 height 13
type input "6"
click at [454, 110] on input "number" at bounding box center [429, 105] width 77 height 13
type input "1598"
type input "1598.00"
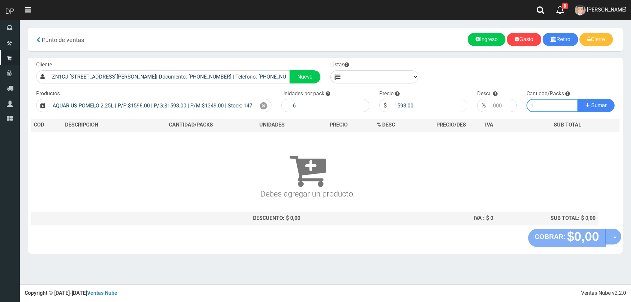
type input "1"
click at [578, 99] on button "Sumar" at bounding box center [596, 105] width 37 height 13
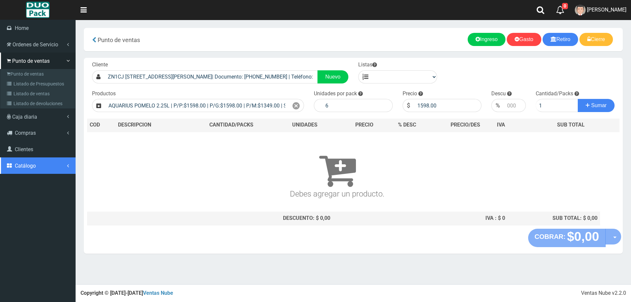
click at [34, 165] on span "Catálogo" at bounding box center [25, 166] width 21 height 6
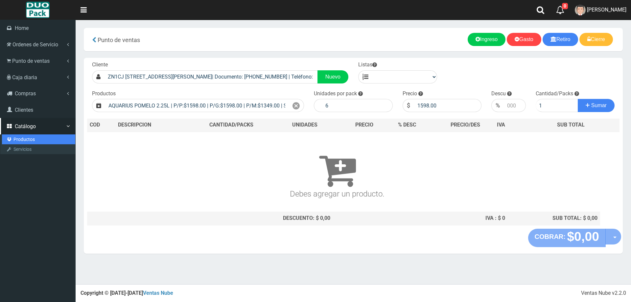
click at [31, 136] on link "Productos" at bounding box center [38, 140] width 73 height 10
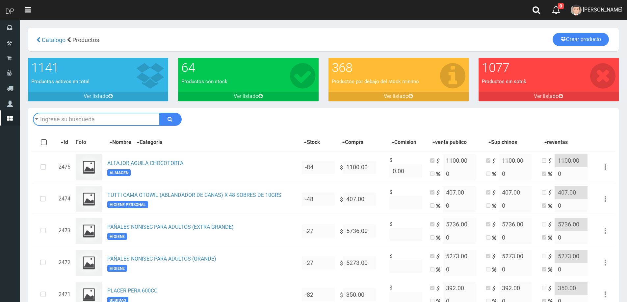
click at [81, 121] on input "text" at bounding box center [96, 119] width 127 height 13
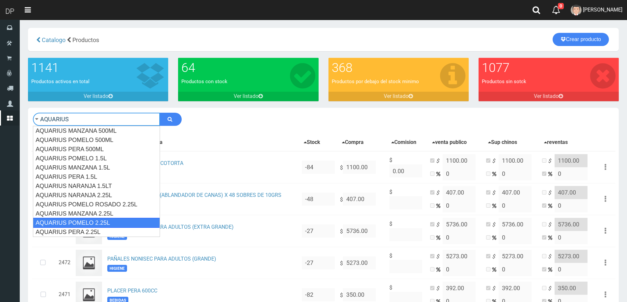
click at [99, 222] on div "AQUARIUS POMELO 2.25L" at bounding box center [96, 223] width 127 height 10
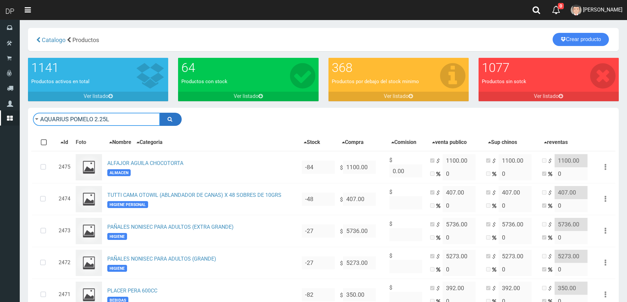
type input "AQUARIUS POMELO 2.25L"
click at [166, 118] on button "submit" at bounding box center [171, 119] width 22 height 13
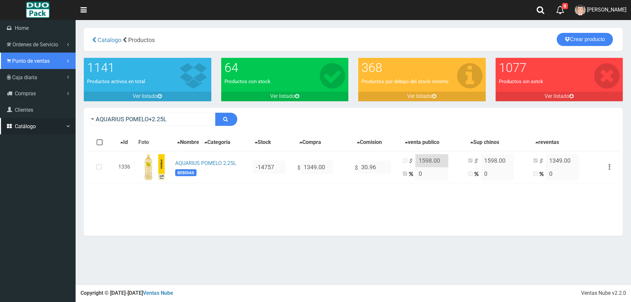
click at [42, 63] on span "Punto de ventas" at bounding box center [30, 61] width 37 height 6
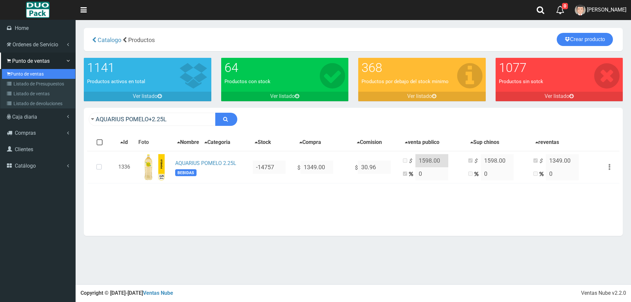
click at [43, 74] on link "Punto de ventas" at bounding box center [38, 74] width 73 height 10
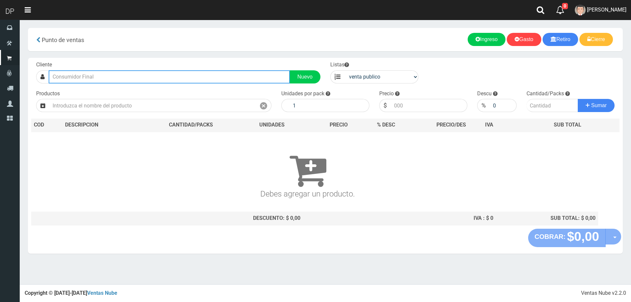
click at [109, 77] on input "text" at bounding box center [169, 76] width 241 height 13
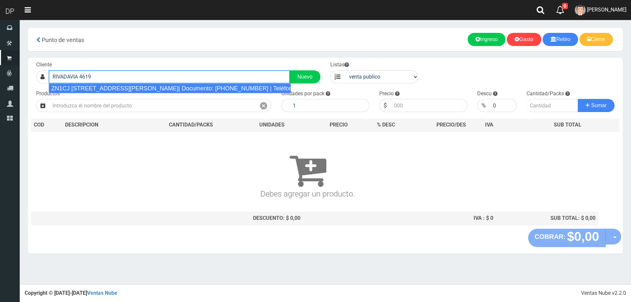
click at [112, 89] on div "ZN1CJ [STREET_ADDRESS]| Documento: [PHONE_NUMBER] | Teléfono: [PHONE_NUMBER]" at bounding box center [170, 89] width 242 height 10
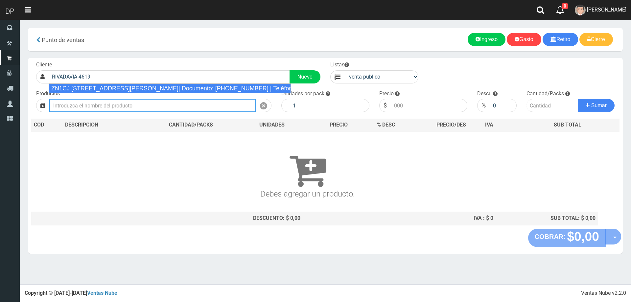
type input "ZN1CJ [STREET_ADDRESS]| Documento: [PHONE_NUMBER] | Teléfono: [PHONE_NUMBER]"
select select
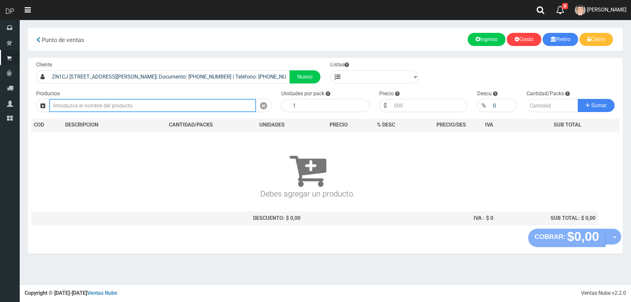
click at [114, 101] on input "text" at bounding box center [152, 105] width 207 height 13
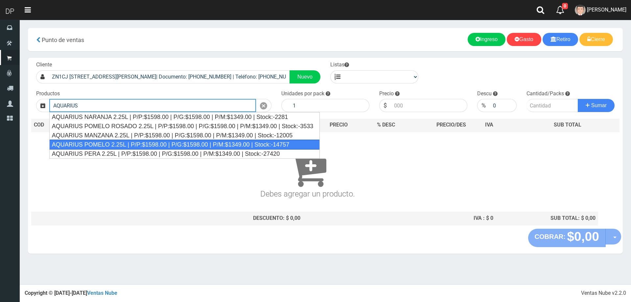
click at [119, 147] on div "AQUARIUS POMELO 2.25L | P/P:$1598.00 | P/G:$1598.00 | P/M:$1349.00 | Stock:-147…" at bounding box center [184, 145] width 271 height 10
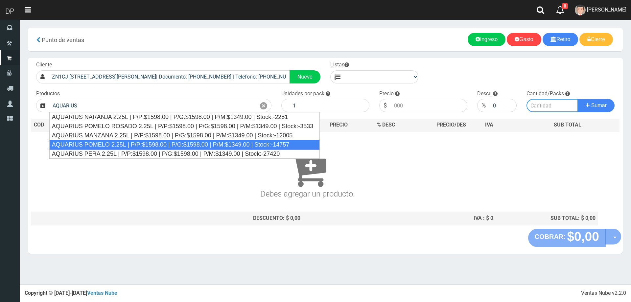
type input "AQUARIUS POMELO 2.25L | P/P:$1598.00 | P/G:$1598.00 | P/M:$1349.00 | Stock:-147…"
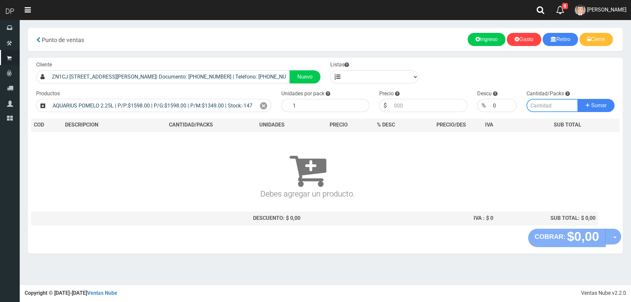
click at [546, 105] on input "number" at bounding box center [553, 105] width 52 height 13
click at [450, 105] on input "number" at bounding box center [429, 105] width 77 height 13
type input "1598"
type input "1598.00"
type input "1"
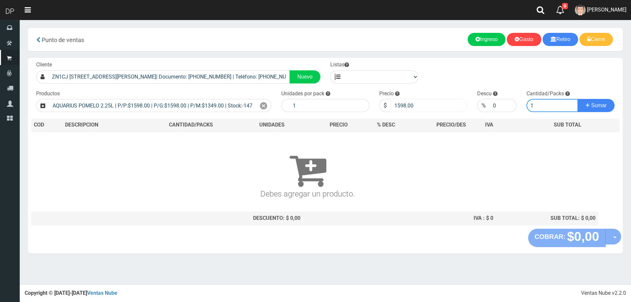
click at [578, 99] on button "Sumar" at bounding box center [596, 105] width 37 height 13
click at [593, 106] on span "Sumar" at bounding box center [599, 106] width 15 height 6
click at [364, 78] on select "venta publico Sup chinos reventas" at bounding box center [382, 76] width 74 height 13
select select "2"
click at [345, 70] on select "venta publico Sup chinos reventas" at bounding box center [382, 76] width 74 height 13
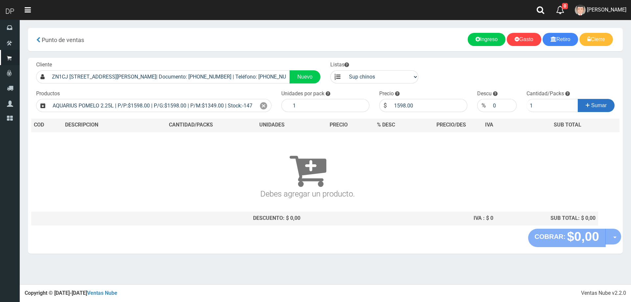
click at [602, 110] on button "Sumar" at bounding box center [596, 105] width 37 height 13
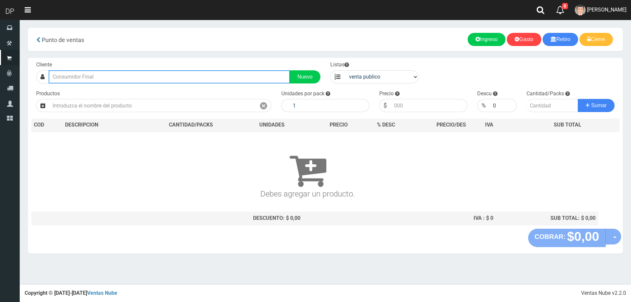
click at [146, 72] on input "text" at bounding box center [169, 76] width 241 height 13
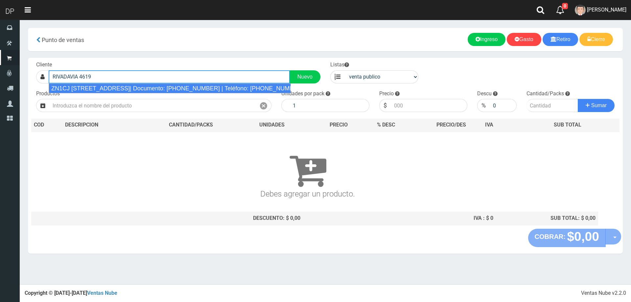
click at [144, 86] on div "ZN1CJ [STREET_ADDRESS]| Documento: [PHONE_NUMBER] | Teléfono: [PHONE_NUMBER]" at bounding box center [170, 89] width 242 height 10
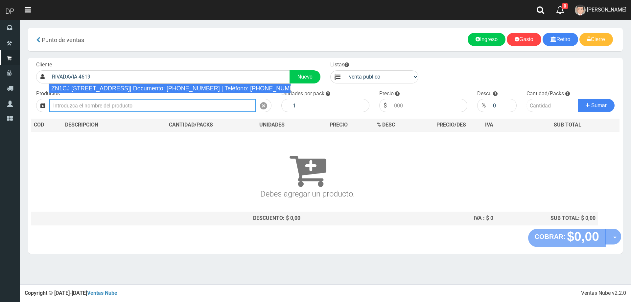
type input "ZN1CJ [STREET_ADDRESS]| Documento: [PHONE_NUMBER] | Teléfono: [PHONE_NUMBER]"
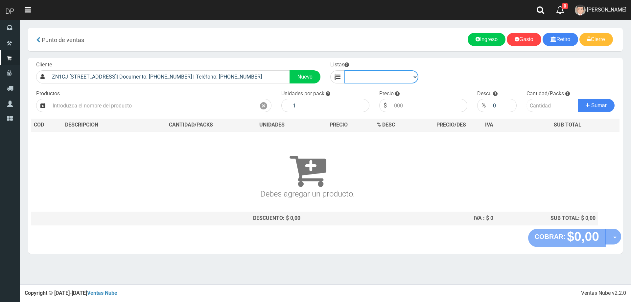
drag, startPoint x: 370, startPoint y: 77, endPoint x: 374, endPoint y: 81, distance: 5.4
click at [370, 77] on select "venta publico Sup chinos reventas" at bounding box center [382, 76] width 74 height 13
select select "2"
click at [345, 70] on select "venta publico Sup chinos reventas" at bounding box center [382, 76] width 74 height 13
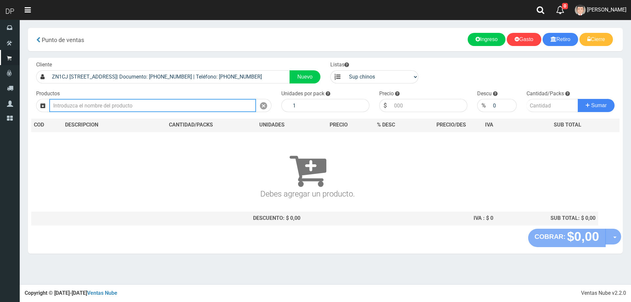
click at [200, 107] on input "text" at bounding box center [152, 105] width 207 height 13
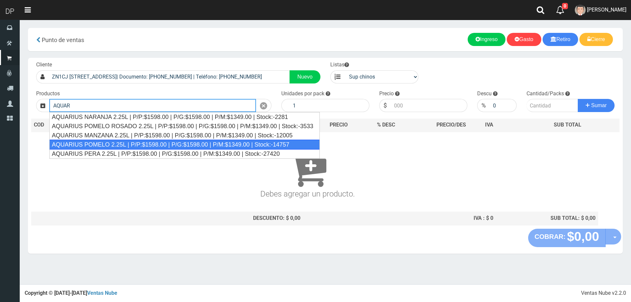
click at [177, 145] on div "AQUARIUS POMELO 2.25L | P/P:$1598.00 | P/G:$1598.00 | P/M:$1349.00 | Stock:-147…" at bounding box center [184, 145] width 271 height 10
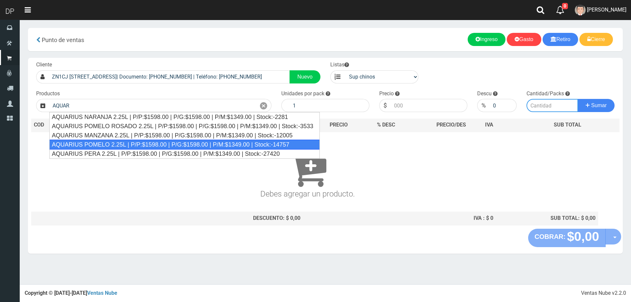
type input "AQUARIUS POMELO 2.25L | P/P:$1598.00 | P/G:$1598.00 | P/M:$1349.00 | Stock:-147…"
type input "6"
type input "1598.00"
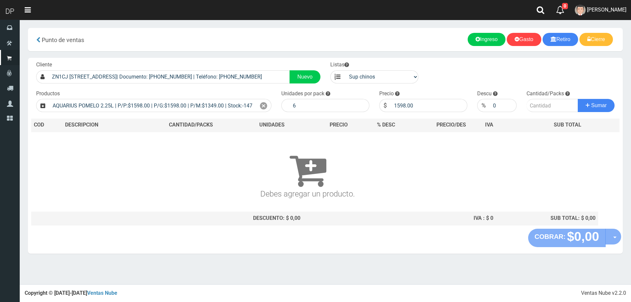
click at [518, 102] on div "Descu % 0" at bounding box center [497, 101] width 49 height 22
click at [543, 104] on input "number" at bounding box center [553, 105] width 52 height 13
type input "1"
click at [578, 99] on button "Sumar" at bounding box center [596, 105] width 37 height 13
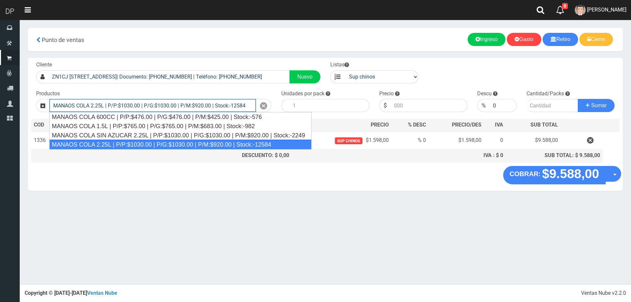
type input "MANAOS COLA 2.25L | P/P:$1030.00 | P/G:$1030.00 | P/M:$920.00 | Stock:-12584"
type input "6"
type input "1030.00"
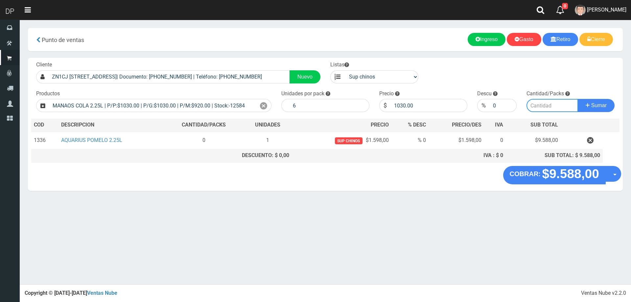
click at [562, 108] on input "number" at bounding box center [553, 105] width 52 height 13
type input "5"
click at [578, 99] on button "Sumar" at bounding box center [596, 105] width 37 height 13
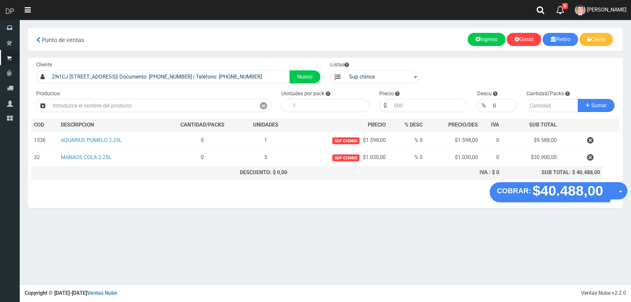
click at [616, 190] on button "Opciones" at bounding box center [618, 190] width 17 height 17
click at [606, 194] on link "Hacer Devolucion" at bounding box center [598, 192] width 59 height 15
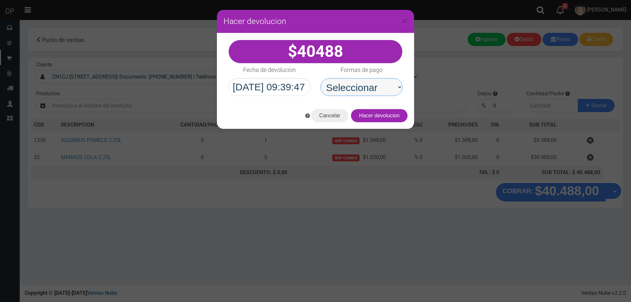
drag, startPoint x: 383, startPoint y: 99, endPoint x: 374, endPoint y: 95, distance: 10.2
click at [374, 93] on select "Seleccionar Efectivo Tarjeta de Crédito Depósito Débito" at bounding box center [362, 87] width 82 height 18
select select "Efectivo"
click at [321, 78] on select "Seleccionar Efectivo Tarjeta de Crédito Depósito Débito" at bounding box center [362, 87] width 82 height 18
click at [383, 119] on button "Hacer devolucion" at bounding box center [379, 115] width 57 height 13
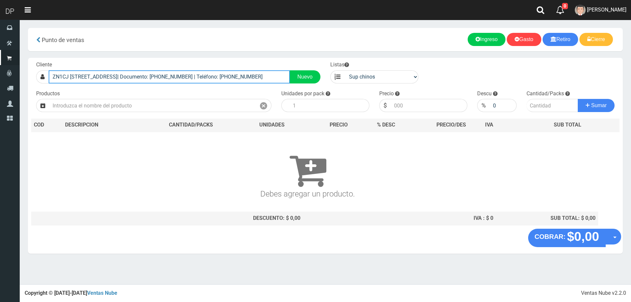
click at [273, 82] on input "ZN1CJ RIVADAVIA 4619 (SAN MARTIN)| Documento: 16161666 | Teléfono: 1128462808" at bounding box center [169, 76] width 241 height 13
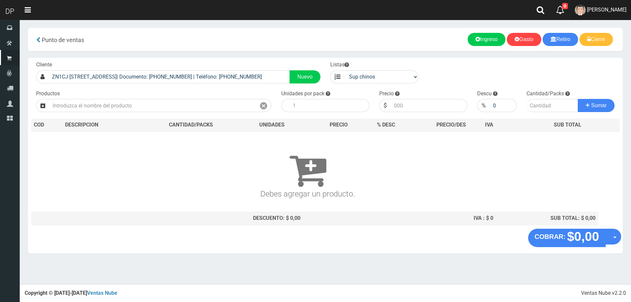
click at [618, 15] on link "FABRIZIO DURE" at bounding box center [601, 10] width 61 height 20
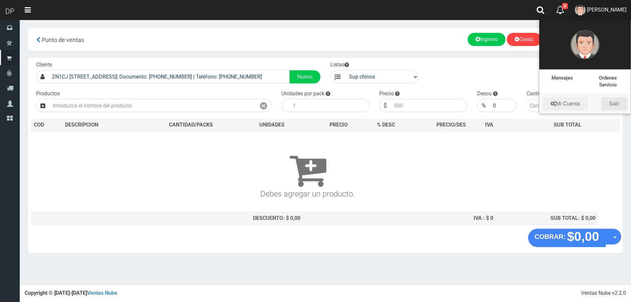
click at [620, 104] on link "Salir" at bounding box center [615, 103] width 26 height 13
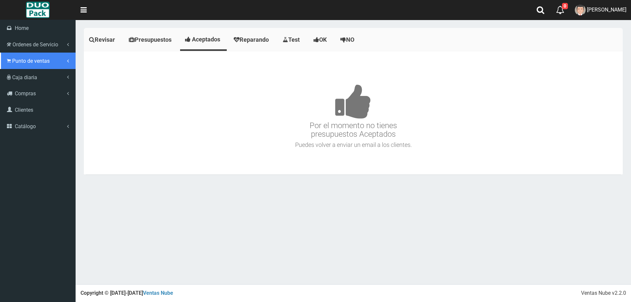
click at [26, 59] on span "Punto de ventas" at bounding box center [30, 61] width 37 height 6
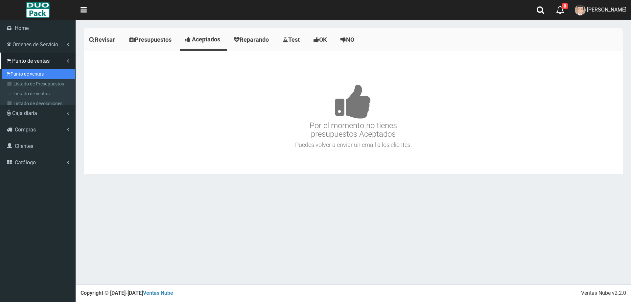
click at [35, 72] on link "Punto de ventas" at bounding box center [38, 74] width 73 height 10
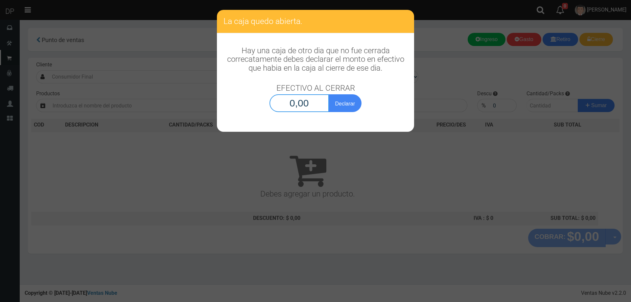
click at [303, 106] on input "0,00" at bounding box center [300, 103] width 60 height 18
type input "1,00"
click at [329, 94] on button "Declarar" at bounding box center [345, 103] width 33 height 18
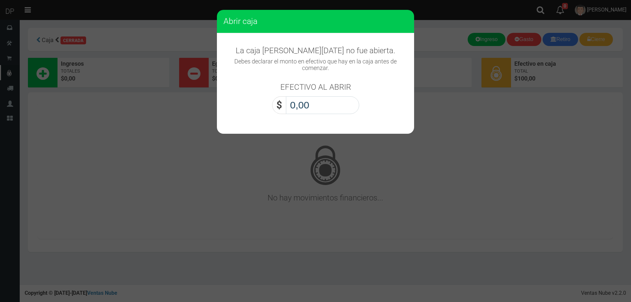
click at [343, 113] on input "0,00" at bounding box center [322, 105] width 73 height 18
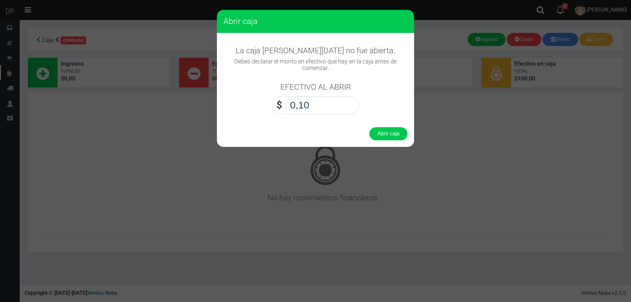
type input "1,00"
click at [370, 127] on button "Abrir caja" at bounding box center [389, 133] width 38 height 13
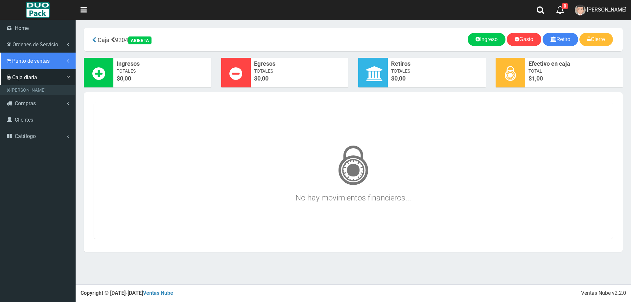
click at [35, 61] on span "Punto de ventas" at bounding box center [30, 61] width 37 height 6
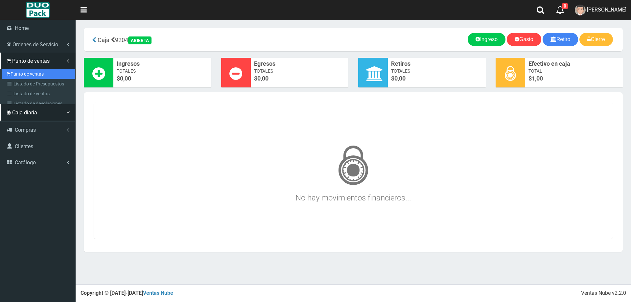
click at [37, 71] on link "Punto de ventas" at bounding box center [38, 74] width 73 height 10
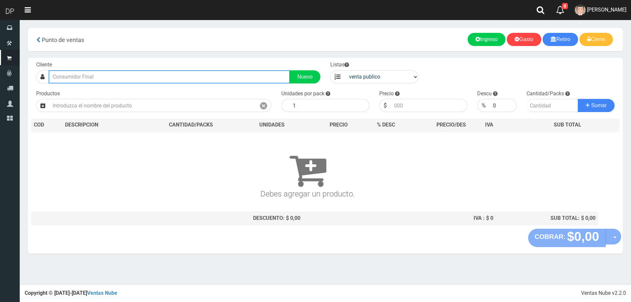
click at [111, 76] on input "text" at bounding box center [169, 76] width 241 height 13
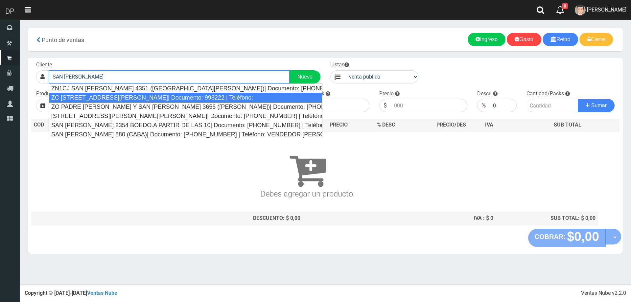
click at [112, 98] on div "ZC AV SAN JUAN 4164 (BOEDO)| Documento: 993222 | Teléfono:" at bounding box center [186, 98] width 274 height 10
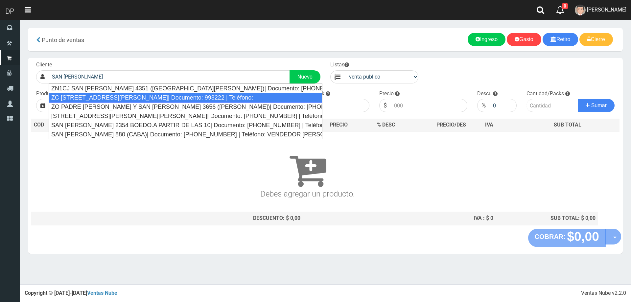
type input "ZC AV SAN JUAN 4164 (BOEDO)| Documento: 993222 | Teléfono:"
select select "2"
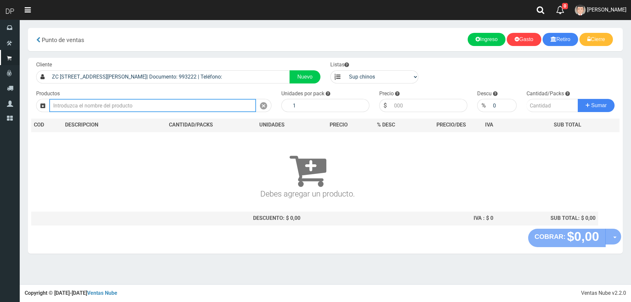
click at [107, 105] on input "text" at bounding box center [152, 105] width 207 height 13
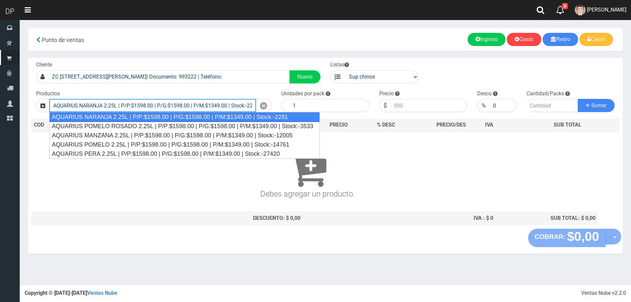
click at [184, 117] on div "AQUARIUS NARANJA 2.25L | P/P:$1598.00 | P/G:$1598.00 | P/M:$1349.00 | Stock:-22…" at bounding box center [184, 117] width 271 height 10
type input "AQUARIUS NARANJA 2.25L | P/P:$1598.00 | P/G:$1598.00 | P/M:$1349.00 | Stock:-22…"
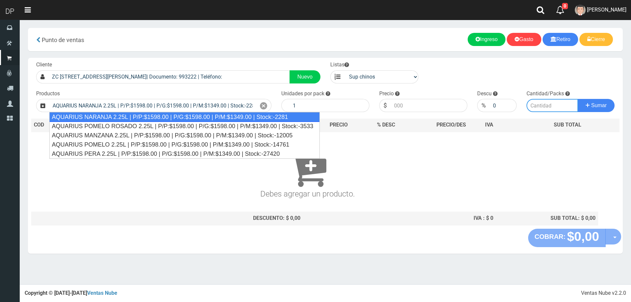
type input "6"
type input "1598.00"
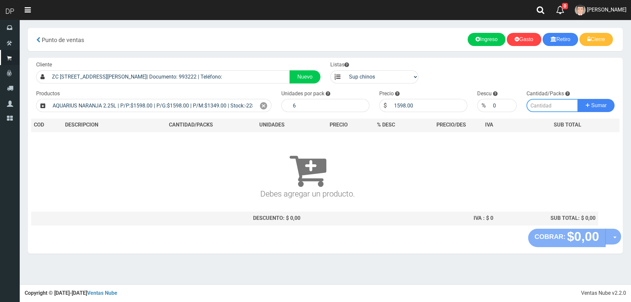
click at [539, 102] on input "number" at bounding box center [553, 105] width 52 height 13
type input "1"
click at [578, 99] on button "Sumar" at bounding box center [596, 105] width 37 height 13
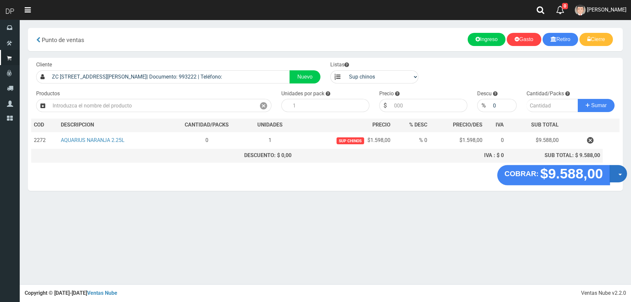
click at [620, 176] on button "Opciones" at bounding box center [618, 173] width 17 height 17
click at [611, 179] on link "Hacer Devolucion" at bounding box center [597, 175] width 59 height 15
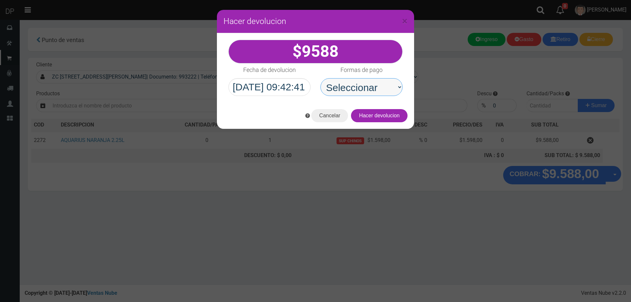
click at [357, 85] on select "Seleccionar Efectivo Tarjeta de Crédito Depósito Débito" at bounding box center [362, 87] width 82 height 18
select select "Efectivo"
click at [321, 78] on select "Seleccionar Efectivo Tarjeta de Crédito Depósito Débito" at bounding box center [362, 87] width 82 height 18
click at [377, 120] on button "Hacer devolucion" at bounding box center [379, 115] width 57 height 13
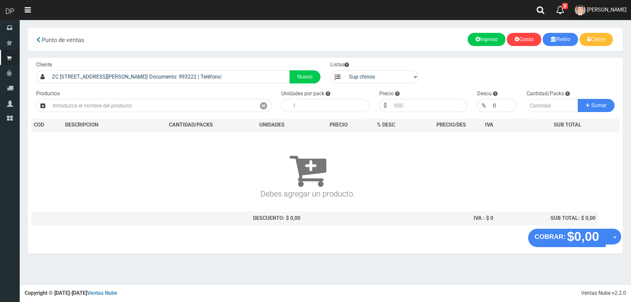
click at [623, 19] on link "MARCELO AVALOS" at bounding box center [601, 10] width 61 height 20
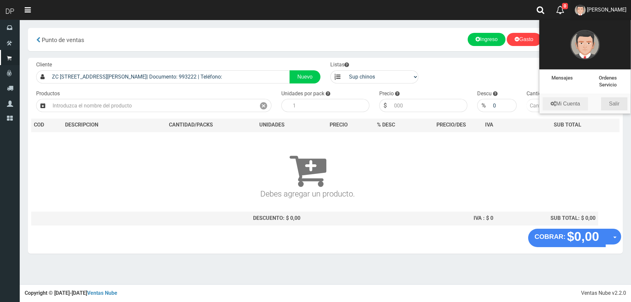
click at [617, 107] on link "Salir" at bounding box center [615, 103] width 26 height 13
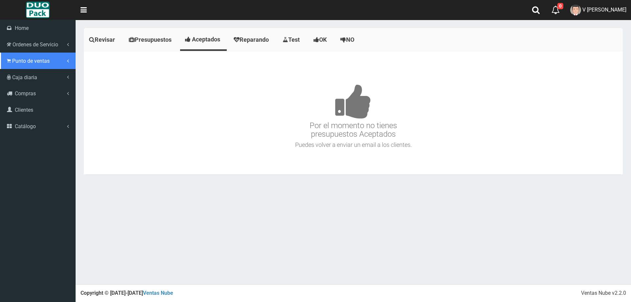
click at [30, 61] on span "Punto de ventas" at bounding box center [30, 61] width 37 height 6
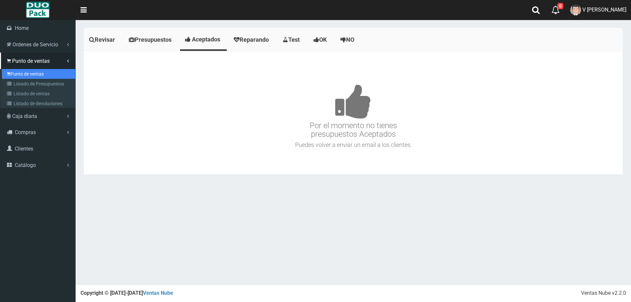
click at [37, 74] on link "Punto de ventas" at bounding box center [38, 74] width 73 height 10
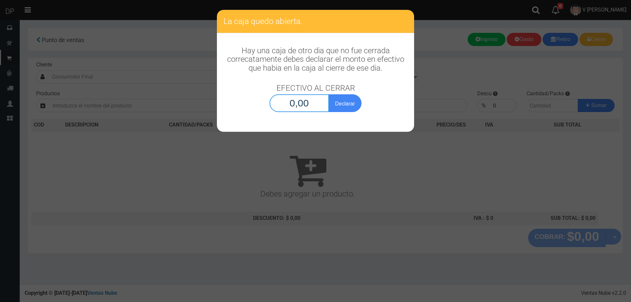
click at [299, 104] on input "0,00" at bounding box center [300, 103] width 60 height 18
type input "1,00"
click at [329, 94] on button "Declarar" at bounding box center [345, 103] width 33 height 18
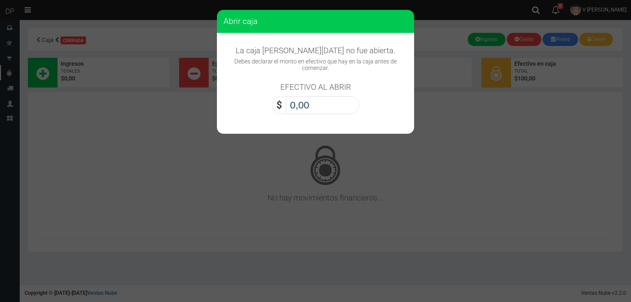
click at [315, 107] on input "0,00" at bounding box center [322, 105] width 73 height 18
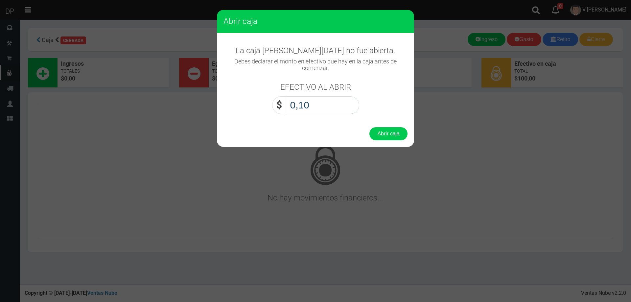
type input "1,00"
click at [370, 127] on button "Abrir caja" at bounding box center [389, 133] width 38 height 13
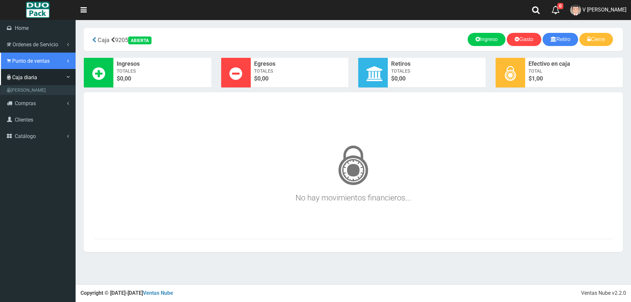
click at [30, 63] on span "Punto de ventas" at bounding box center [30, 61] width 37 height 6
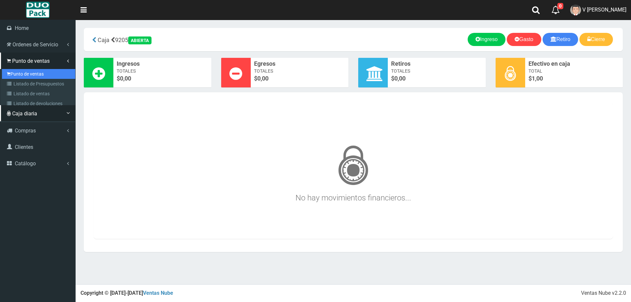
click at [33, 74] on link "Punto de ventas" at bounding box center [38, 74] width 73 height 10
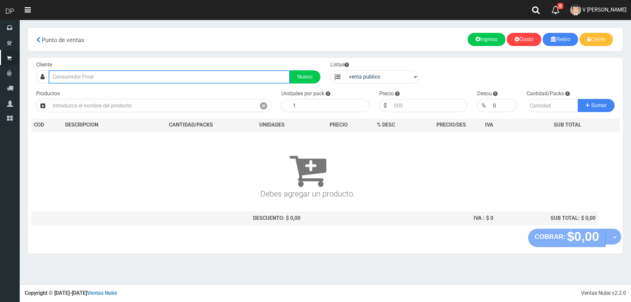
click at [95, 77] on input "text" at bounding box center [169, 76] width 241 height 13
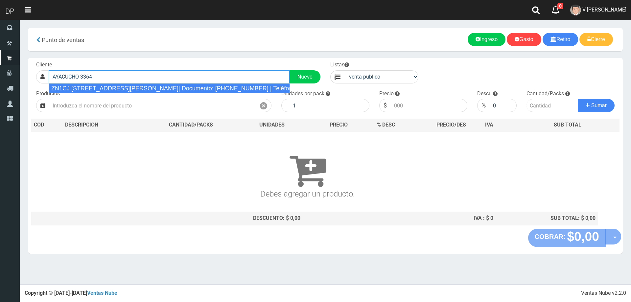
click at [106, 88] on div "ZN1CJ AYACUCHO 3364 (SAN ANDRES)| Documento: 31551351 | Teléfono:" at bounding box center [169, 89] width 241 height 10
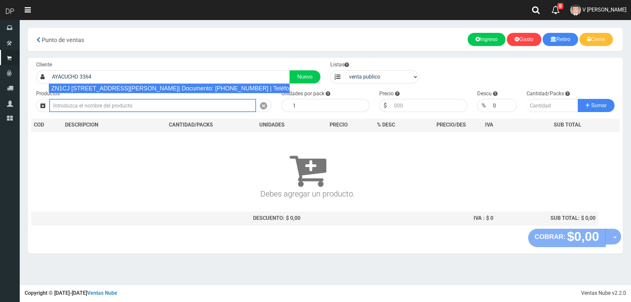
type input "ZN1CJ AYACUCHO 3364 (SAN ANDRES)| Documento: 31551351 | Teléfono:"
select select "2"
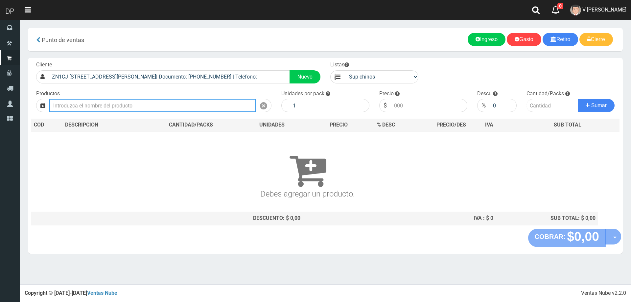
click at [134, 108] on input "text" at bounding box center [152, 105] width 207 height 13
type input "P"
type input "R"
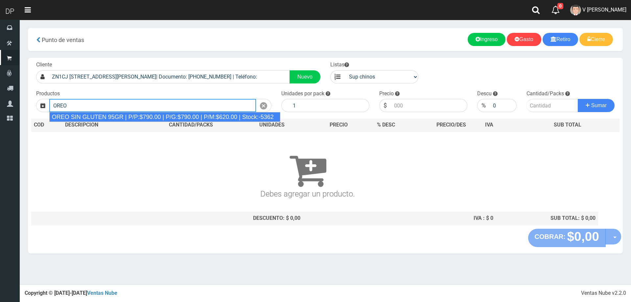
click at [142, 119] on div "OREO SIN GLUTEN 95GR | P/P:$790.00 | P/G:$790.00 | P/M:$620.00 | Stock:-5362" at bounding box center [164, 117] width 231 height 10
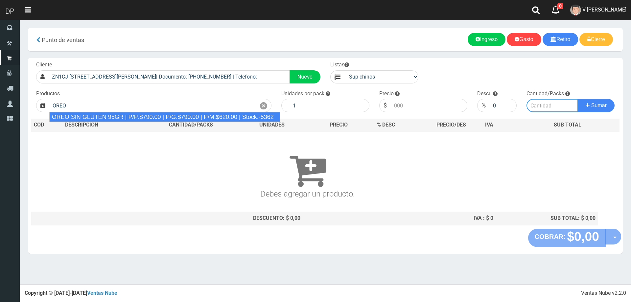
type input "OREO SIN GLUTEN 95GR | P/P:$790.00 | P/G:$790.00 | P/M:$620.00 | Stock:-5362"
type input "24"
type input "790.00"
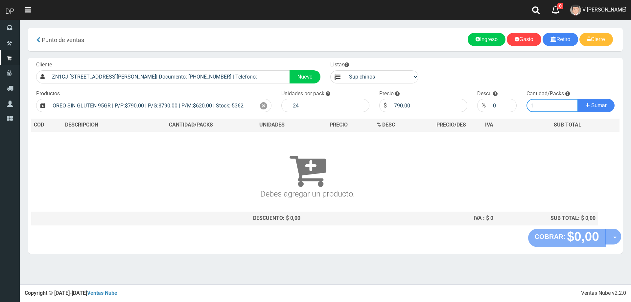
type input "1"
click at [578, 99] on button "Sumar" at bounding box center [596, 105] width 37 height 13
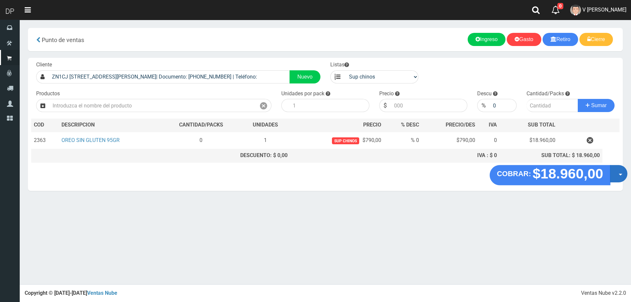
click at [615, 175] on button "Opciones" at bounding box center [618, 173] width 17 height 17
click at [611, 180] on link "Hacer Devolucion" at bounding box center [598, 175] width 59 height 15
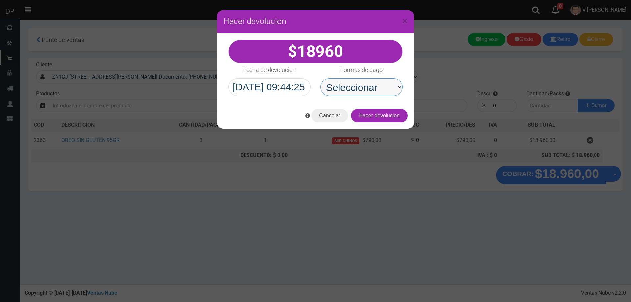
click at [379, 90] on select "Seleccionar Efectivo Tarjeta de Crédito Depósito Débito" at bounding box center [362, 87] width 82 height 18
select select "Efectivo"
click at [321, 78] on select "Seleccionar Efectivo Tarjeta de Crédito Depósito Débito" at bounding box center [362, 87] width 82 height 18
click at [381, 118] on button "Hacer devolucion" at bounding box center [379, 115] width 57 height 13
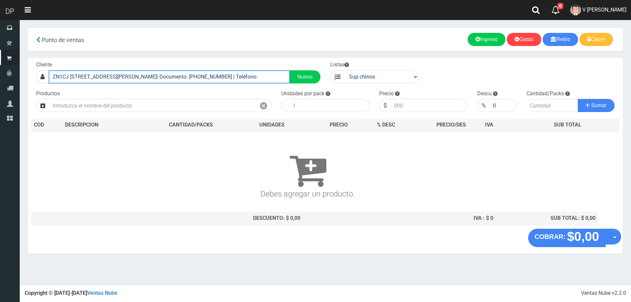
click at [236, 76] on input "ZN1CJ AYACUCHO 3364 (SAN ANDRES)| Documento: 31551351 | Teléfono:" at bounding box center [169, 76] width 241 height 13
type input "Z"
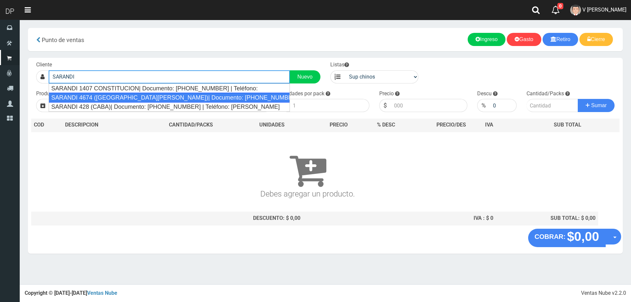
click at [110, 95] on div "SARANDI 4674 (VILLA BALLESTER)| Documento: 46769666666666 | Teléfono:" at bounding box center [169, 98] width 241 height 10
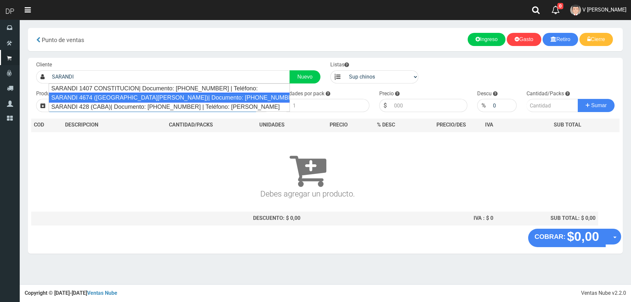
type input "SARANDI 4674 (VILLA BALLESTER)| Documento: 46769666666666 | Teléfono:"
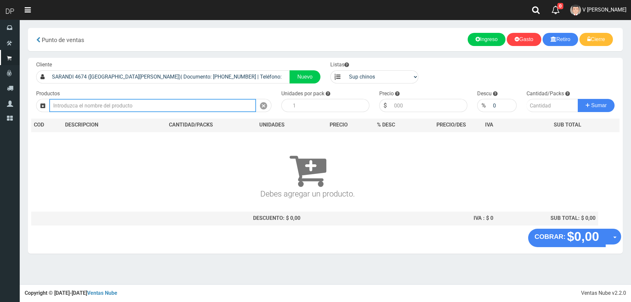
click at [111, 106] on input "text" at bounding box center [152, 105] width 207 height 13
click at [88, 104] on input "text" at bounding box center [152, 105] width 207 height 13
click at [138, 106] on input "SEDAL ACONDICIONADOR H" at bounding box center [152, 105] width 207 height 13
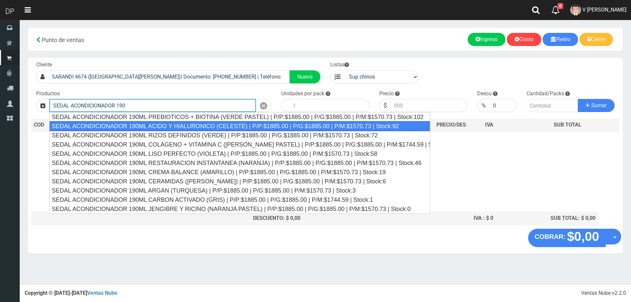
click at [192, 126] on div "SEDAL ACONDICIONADOR 190ML ACIDO Y HIALURONICO (CELESTE) | P/P:$1885.00 | P/G:$…" at bounding box center [239, 126] width 381 height 10
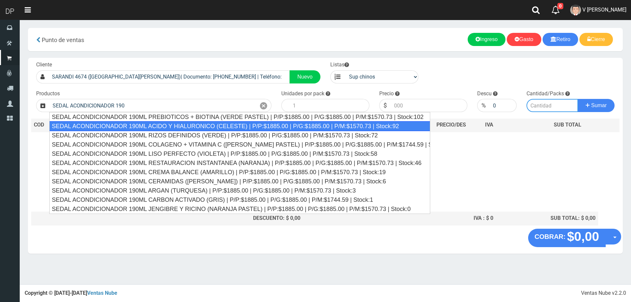
type input "SEDAL ACONDICIONADOR 190ML ACIDO Y HIALURONICO (CELESTE) | P/P:$1885.00 | P/G:$…"
type input "12"
type input "1885.00"
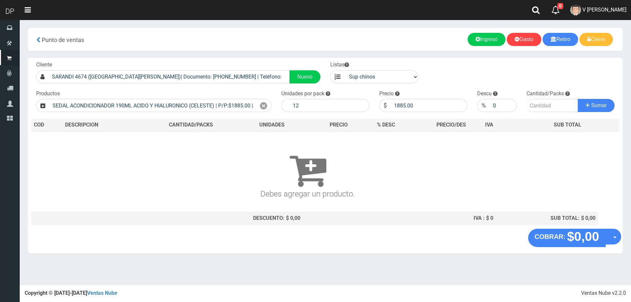
click at [526, 107] on div "Cantidad/Packs Sumar" at bounding box center [571, 101] width 98 height 22
click at [537, 106] on input "number" at bounding box center [553, 105] width 52 height 13
type input "1"
click at [578, 99] on button "Sumar" at bounding box center [596, 105] width 37 height 13
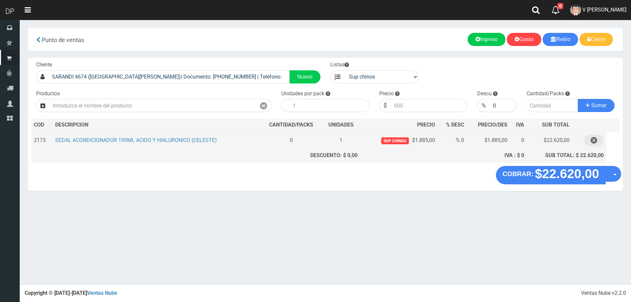
click at [593, 141] on icon "button" at bounding box center [594, 141] width 7 height 12
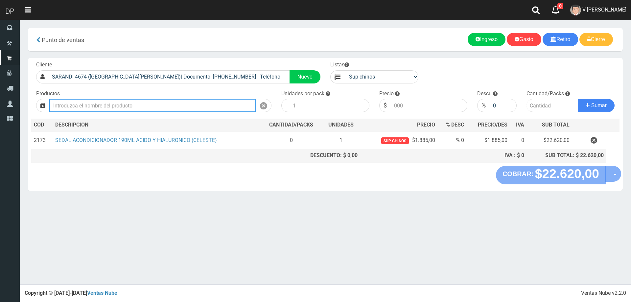
click at [202, 107] on input "text" at bounding box center [152, 105] width 207 height 13
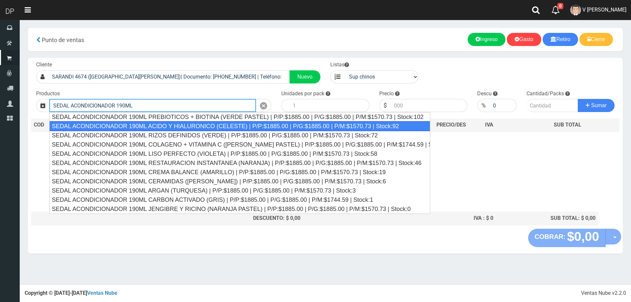
click at [198, 126] on div "SEDAL ACONDICIONADOR 190ML ACIDO Y HIALURONICO (CELESTE) | P/P:$1885.00 | P/G:$…" at bounding box center [239, 126] width 381 height 10
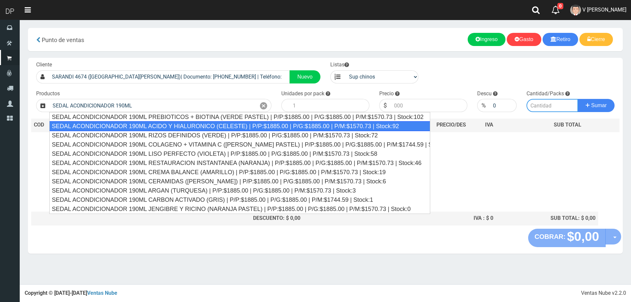
type input "SEDAL ACONDICIONADOR 190ML ACIDO Y HIALURONICO (CELESTE) | P/P:$1885.00 | P/G:$…"
type input "12"
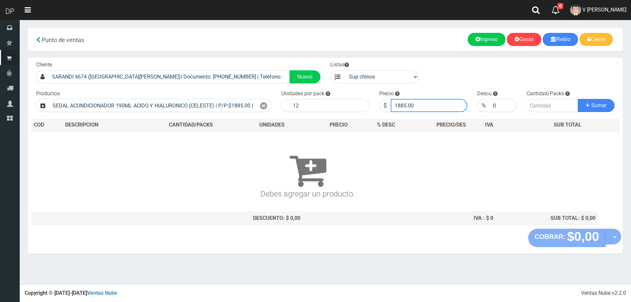
click at [436, 107] on input "1885.00" at bounding box center [429, 105] width 77 height 13
type input "1"
type input "1696"
type input "1696.00"
click at [578, 99] on button "Sumar" at bounding box center [596, 105] width 37 height 13
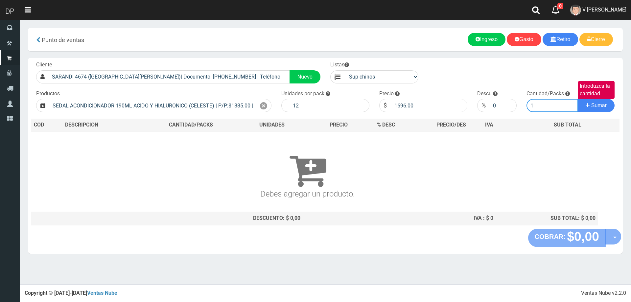
type input "1"
click at [578, 99] on button "Sumar" at bounding box center [596, 105] width 37 height 13
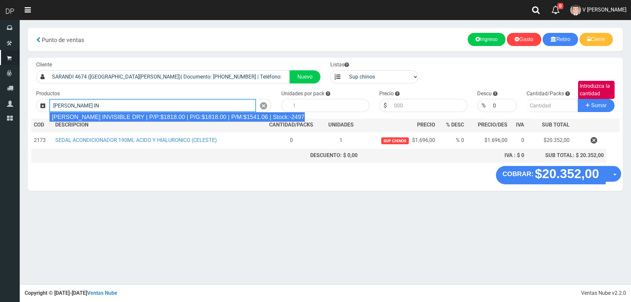
click at [245, 114] on div "DOVE ROLLON INVISIBLE DRY | P/P:$1818.00 | P/G:$1818.00 | P/M:$1541.06 | Stock:…" at bounding box center [177, 117] width 256 height 10
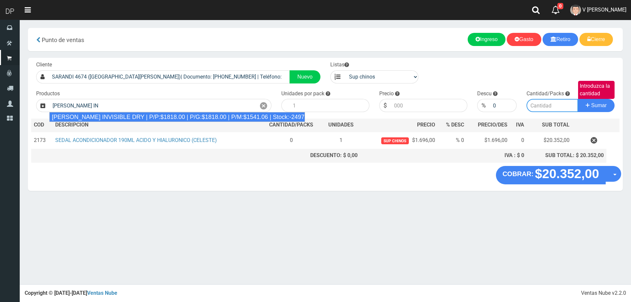
type input "DOVE ROLLON INVISIBLE DRY | P/P:$1818.00 | P/G:$1818.00 | P/M:$1541.06 | Stock:…"
type input "12"
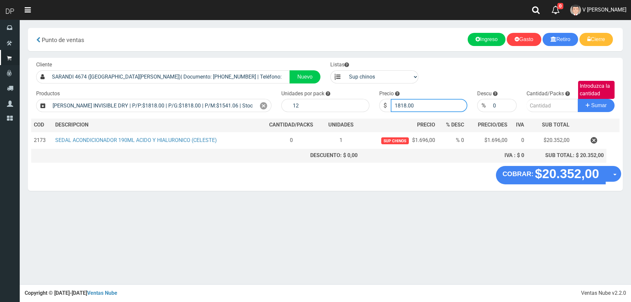
click at [420, 108] on input "1818.00" at bounding box center [429, 105] width 77 height 13
type input "1"
type input "1636"
type input "1636.20"
type input "1"
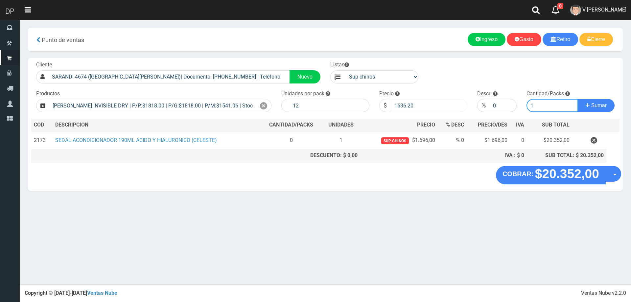
click at [578, 99] on button "Sumar" at bounding box center [596, 105] width 37 height 13
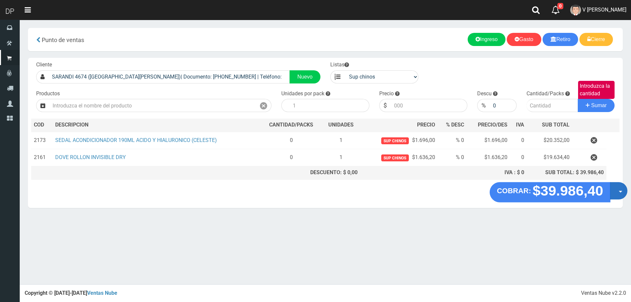
click at [614, 195] on button "Opciones" at bounding box center [618, 190] width 17 height 17
click at [610, 196] on link "Hacer Devolucion" at bounding box center [598, 192] width 59 height 15
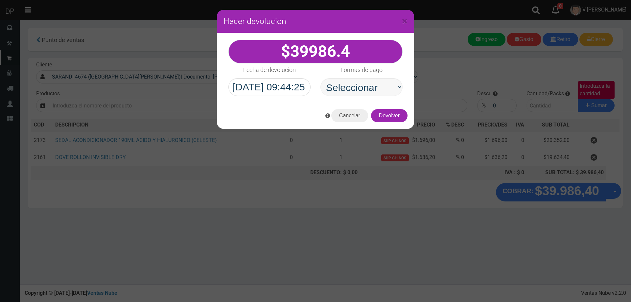
click at [361, 83] on select "Seleccionar Efectivo Tarjeta de Crédito Depósito Débito" at bounding box center [362, 87] width 82 height 18
select select "Efectivo"
click at [321, 78] on select "Seleccionar Efectivo Tarjeta de Crédito Depósito Débito" at bounding box center [362, 87] width 82 height 18
click at [390, 116] on button "Devolver" at bounding box center [389, 115] width 37 height 13
